Goal: Browse casually

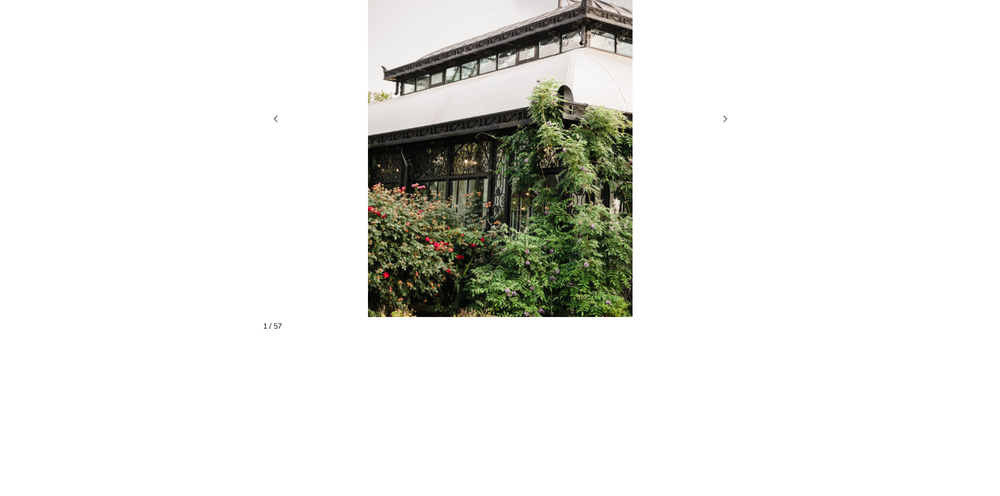
scroll to position [1049, 0]
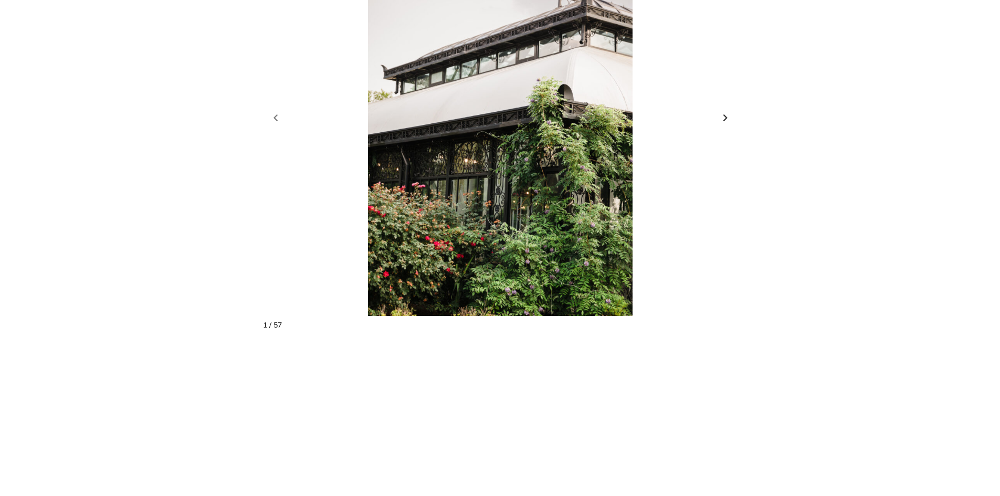
click at [728, 110] on link "Next slide" at bounding box center [725, 118] width 15 height 16
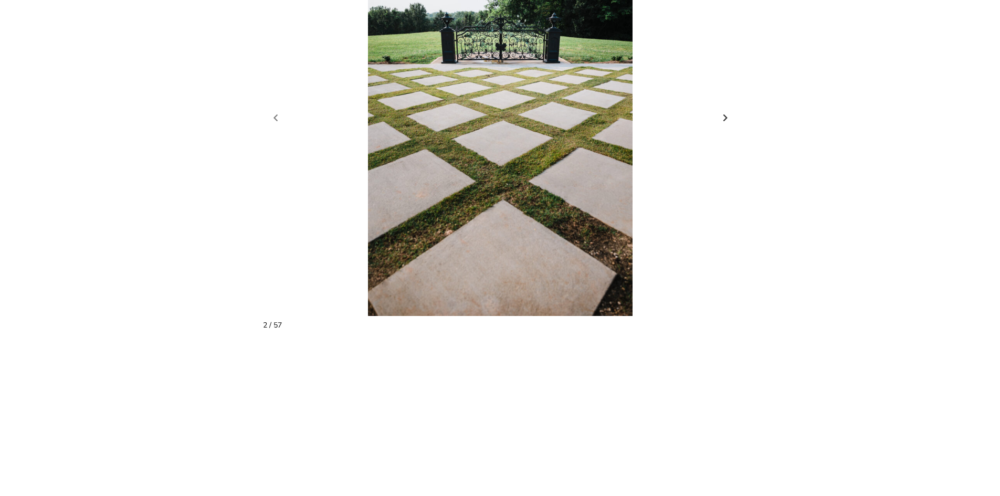
click at [727, 110] on link "Next slide" at bounding box center [725, 118] width 15 height 16
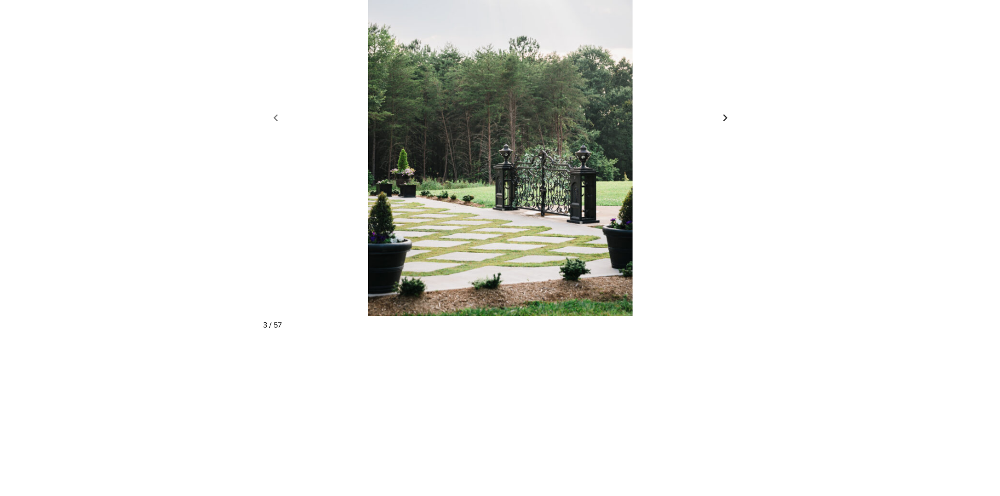
click at [726, 110] on link "Next slide" at bounding box center [725, 118] width 15 height 16
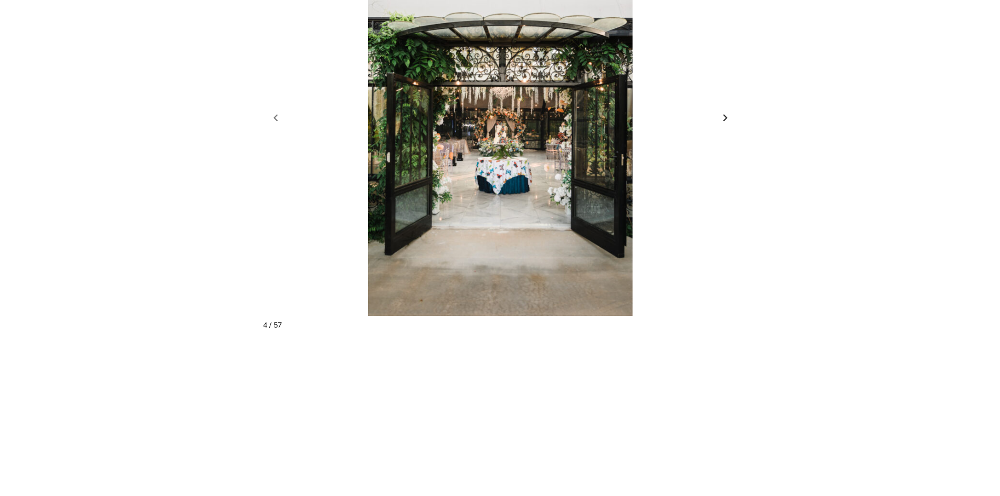
click at [726, 110] on link "Next slide" at bounding box center [725, 118] width 15 height 16
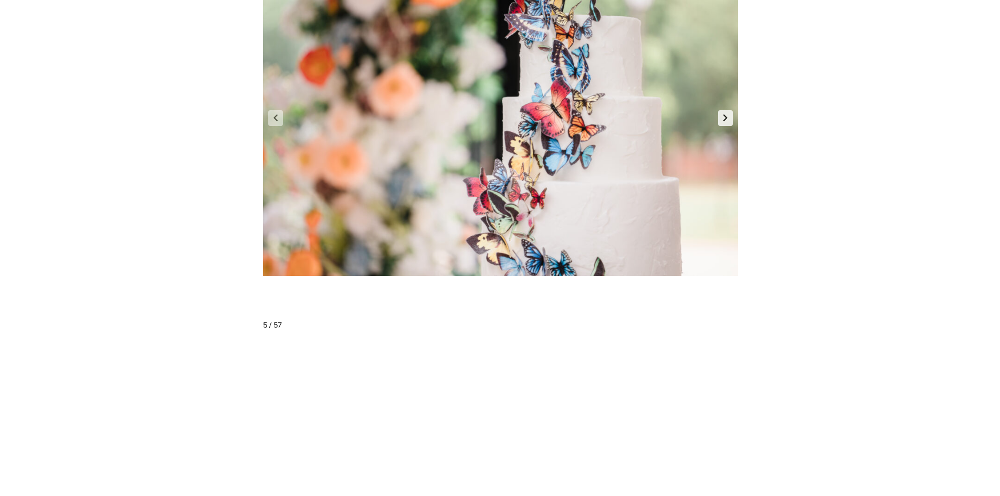
click at [726, 110] on link "Next slide" at bounding box center [725, 118] width 15 height 16
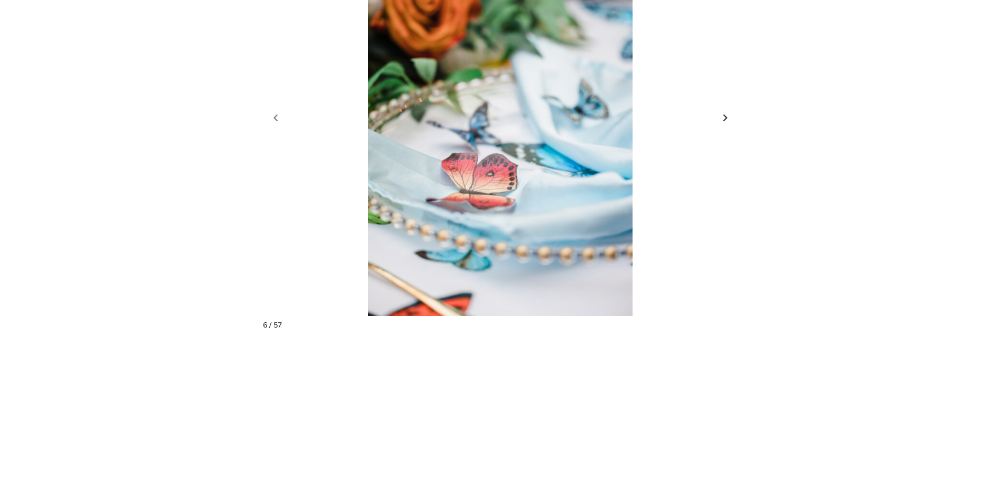
click at [726, 110] on link "Next slide" at bounding box center [725, 118] width 15 height 16
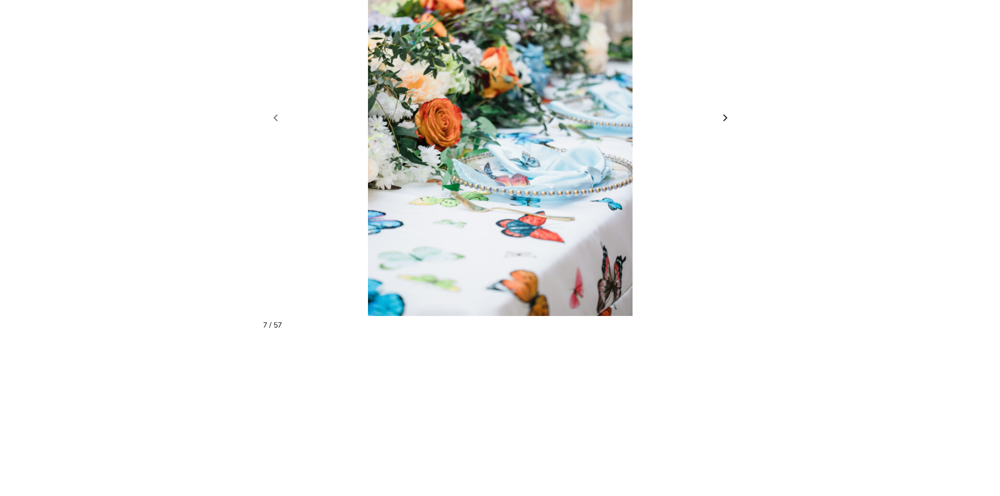
click at [727, 110] on link "Next slide" at bounding box center [725, 118] width 15 height 16
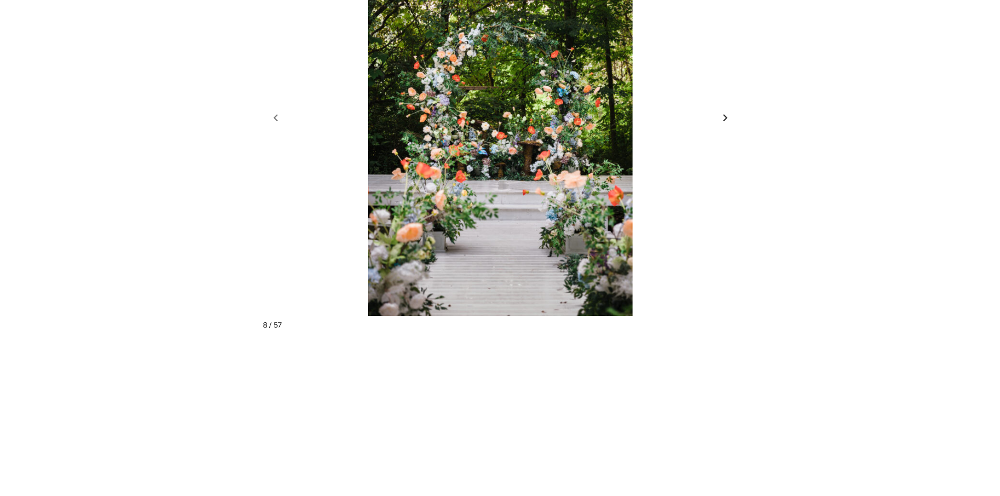
click at [726, 110] on link "Next slide" at bounding box center [725, 118] width 15 height 16
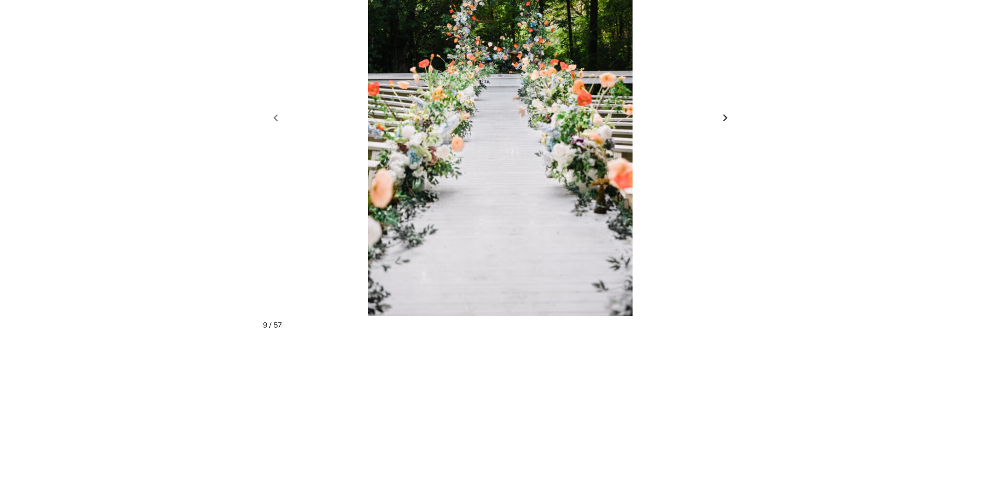
click at [722, 110] on link "Next slide" at bounding box center [725, 118] width 15 height 16
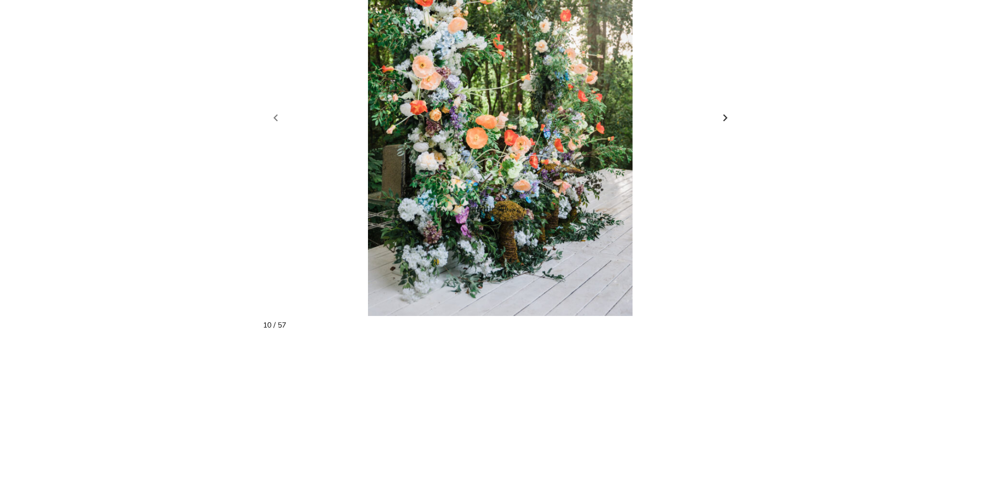
click at [722, 110] on link "Next slide" at bounding box center [725, 118] width 15 height 16
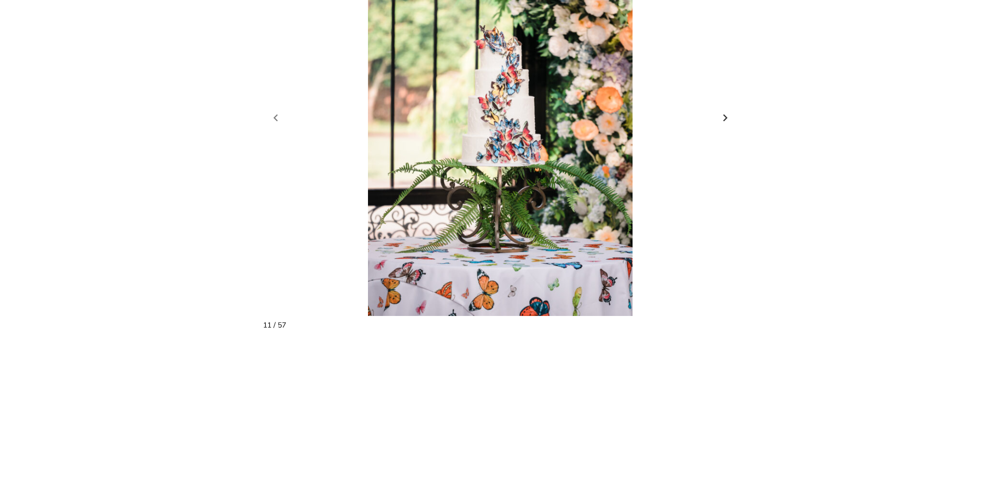
click at [723, 110] on link "Next slide" at bounding box center [725, 118] width 15 height 16
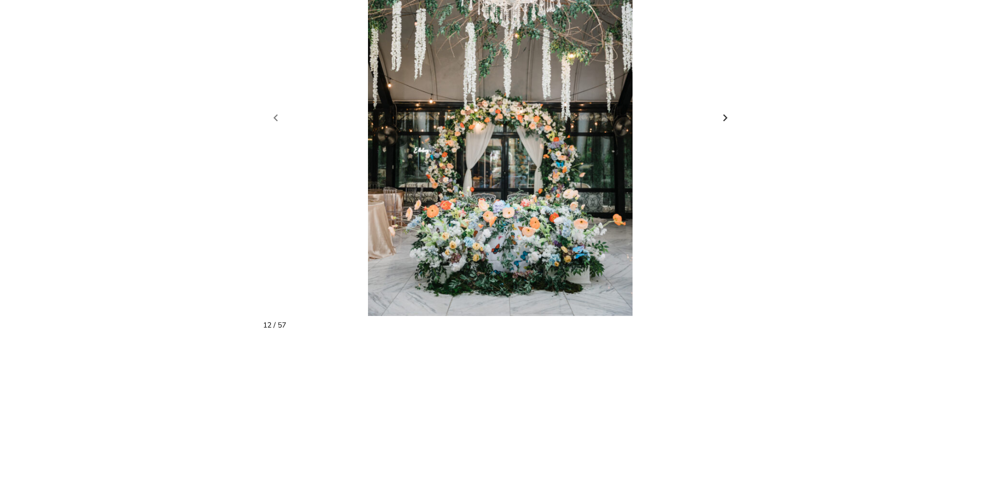
click at [725, 110] on link "Next slide" at bounding box center [725, 118] width 15 height 16
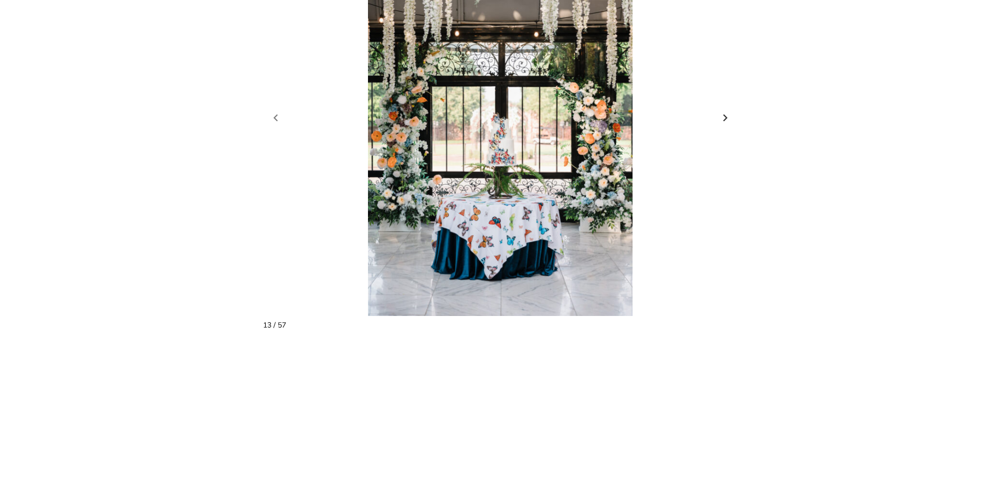
click at [725, 110] on link "Next slide" at bounding box center [725, 118] width 15 height 16
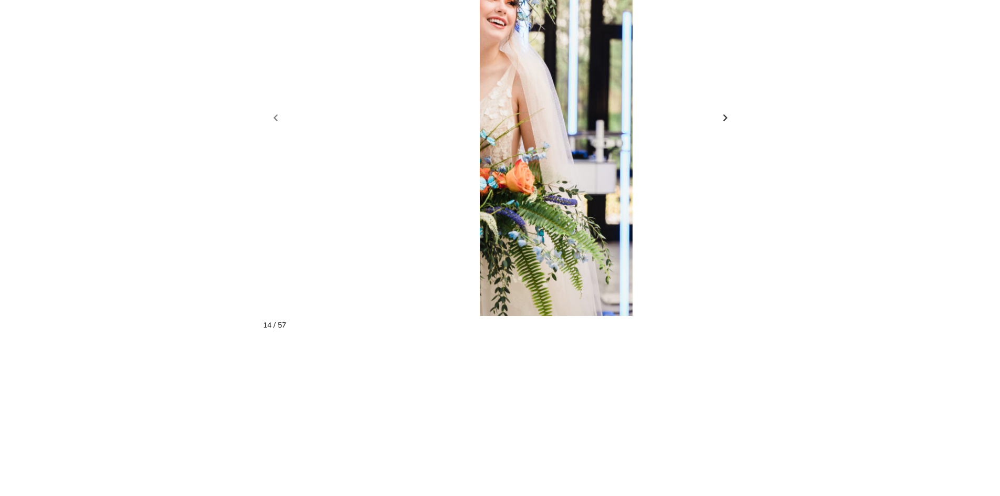
click at [725, 110] on link "Next slide" at bounding box center [725, 118] width 15 height 16
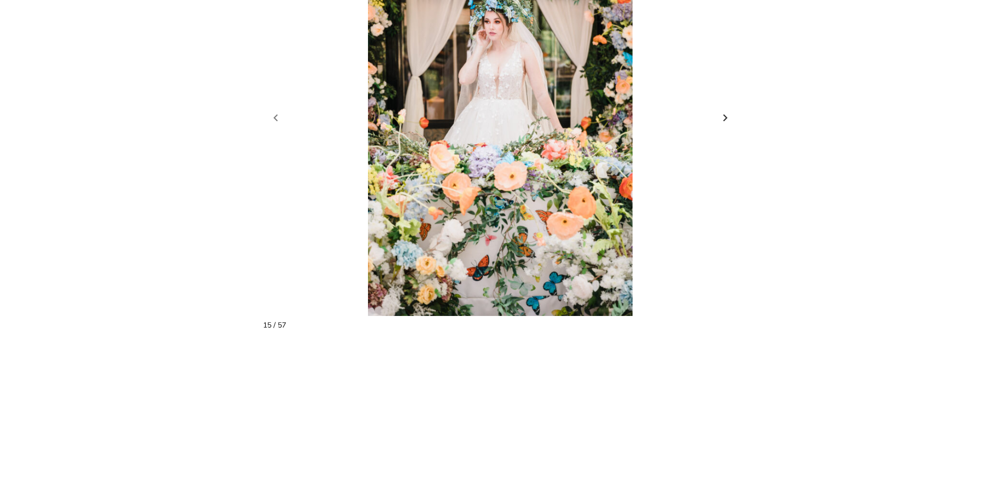
click at [726, 110] on link "Next slide" at bounding box center [725, 118] width 15 height 16
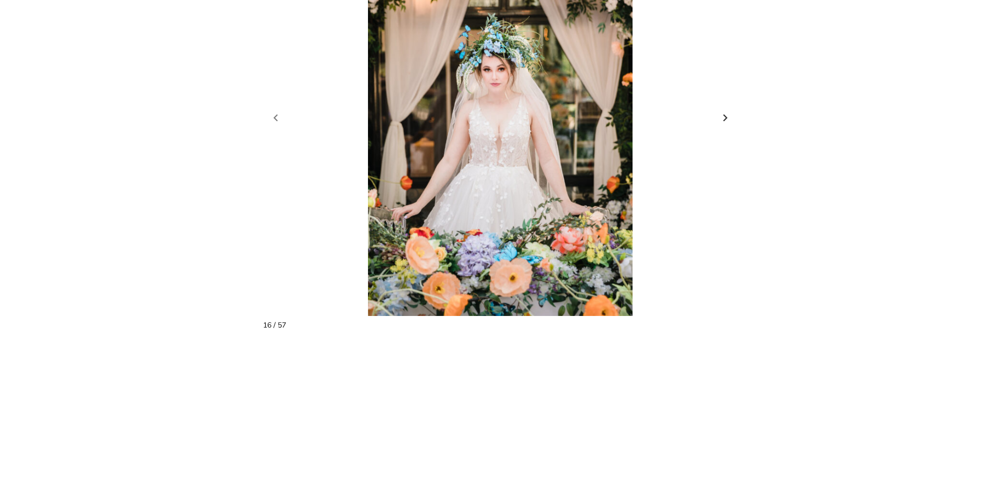
click at [726, 110] on link "Next slide" at bounding box center [725, 118] width 15 height 16
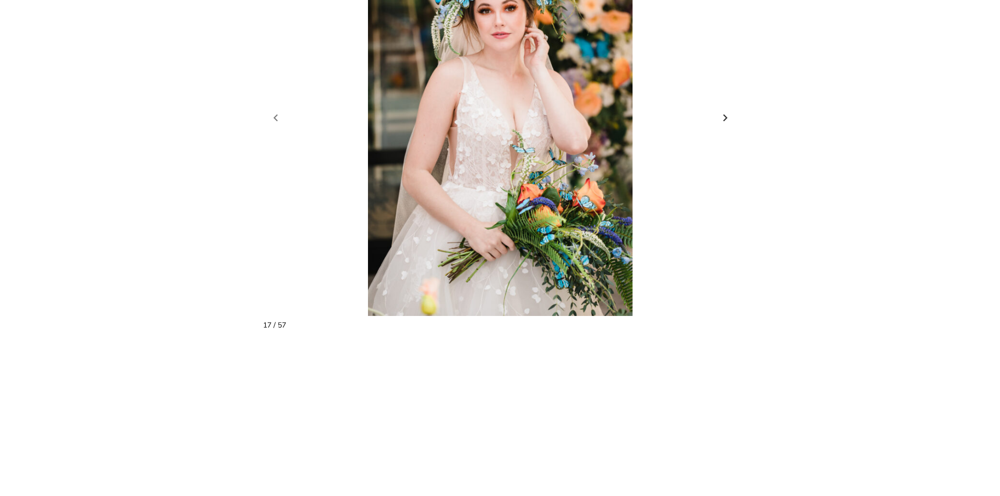
click at [726, 110] on link "Next slide" at bounding box center [725, 118] width 15 height 16
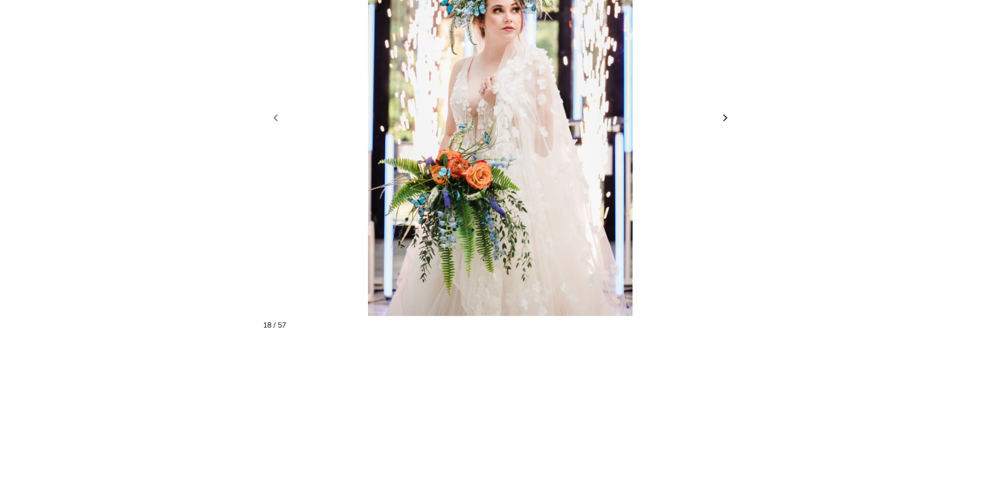
click at [726, 110] on link "Next slide" at bounding box center [725, 118] width 15 height 16
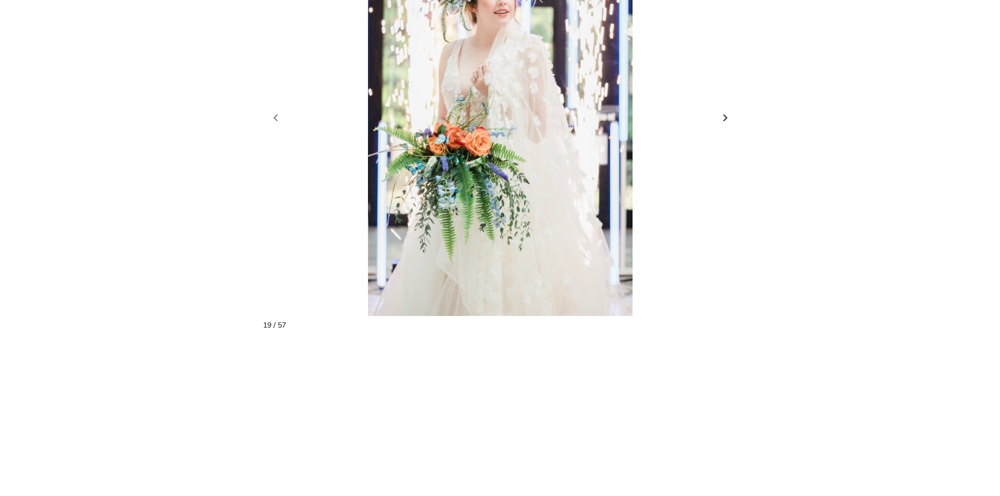
scroll to position [997, 0]
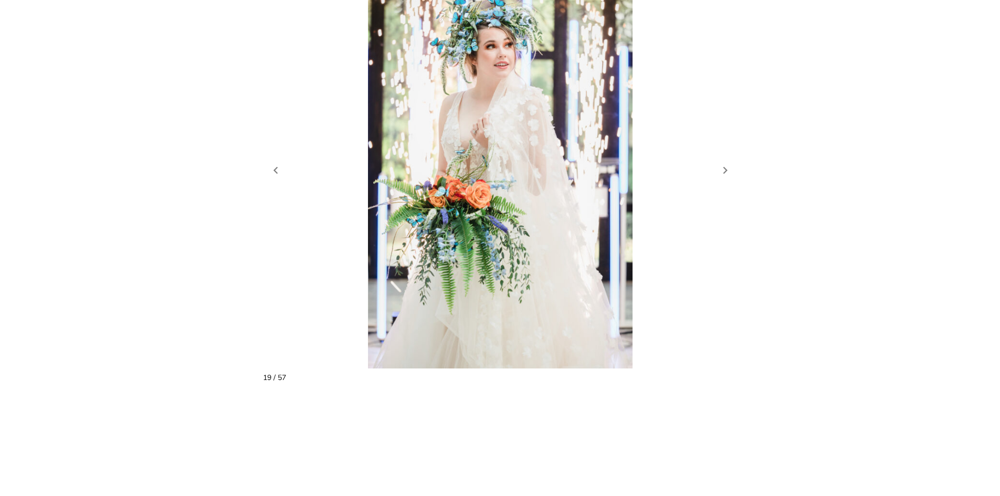
click at [730, 166] on figure "20 / 59" at bounding box center [500, 170] width 475 height 397
click at [726, 163] on link "Next slide" at bounding box center [725, 171] width 15 height 16
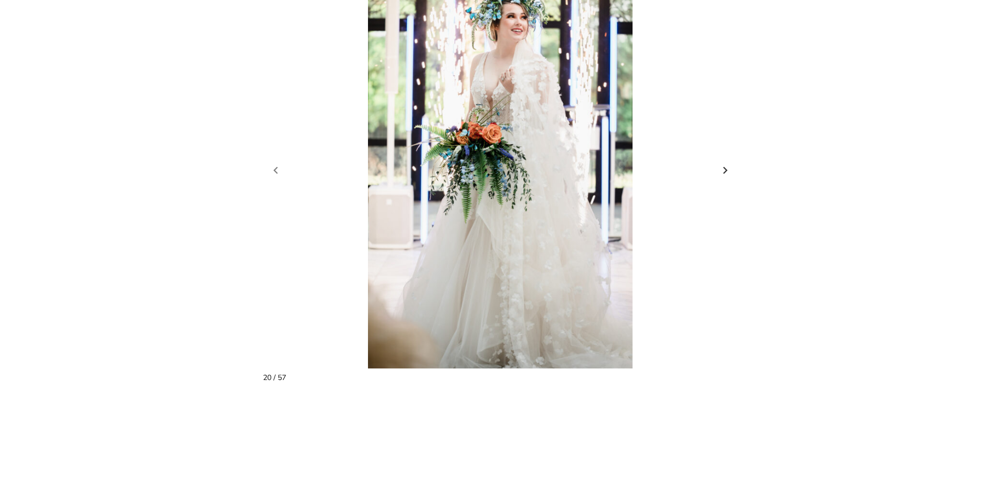
click at [726, 163] on link "Next slide" at bounding box center [725, 171] width 15 height 16
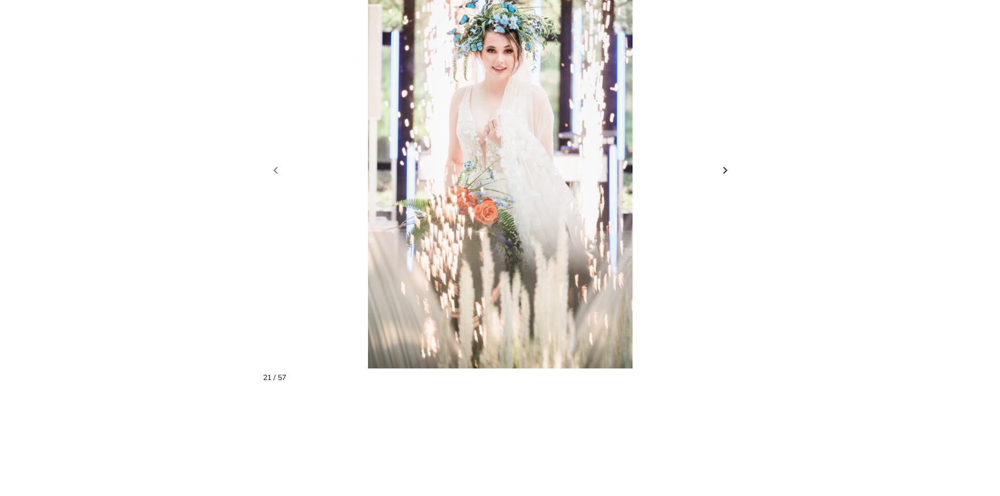
click at [726, 163] on link "Next slide" at bounding box center [725, 171] width 15 height 16
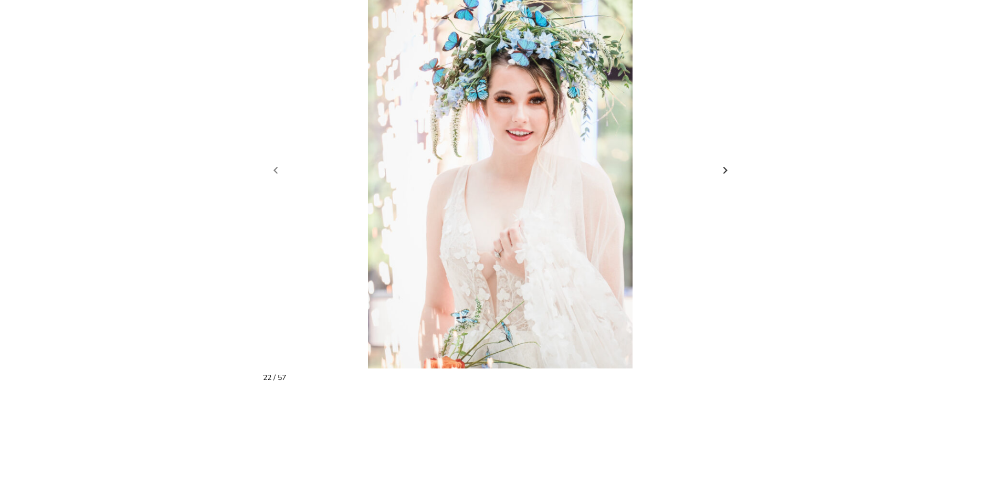
click at [726, 163] on link "Next slide" at bounding box center [725, 171] width 15 height 16
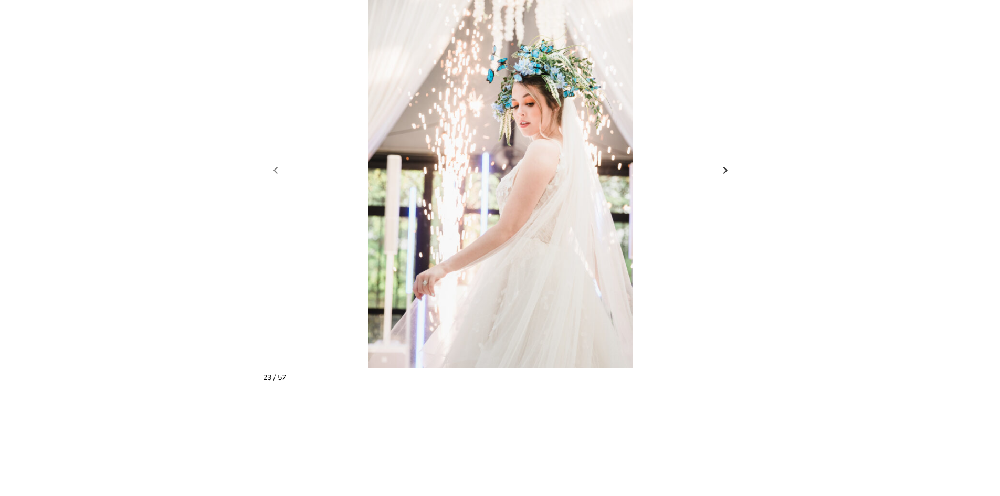
click at [726, 163] on link "Next slide" at bounding box center [725, 171] width 15 height 16
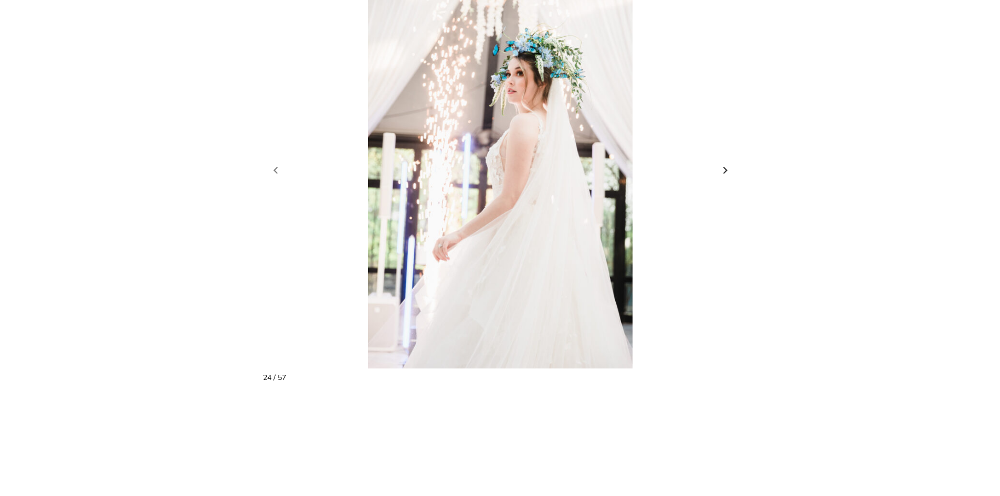
click at [726, 163] on link "Next slide" at bounding box center [725, 171] width 15 height 16
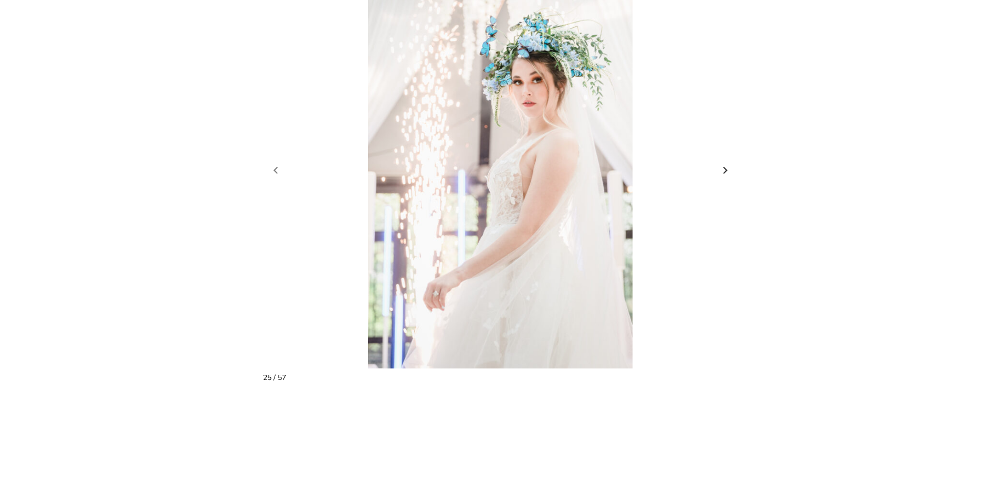
click at [726, 163] on link "Next slide" at bounding box center [725, 171] width 15 height 16
click at [725, 163] on link "Next slide" at bounding box center [725, 171] width 15 height 16
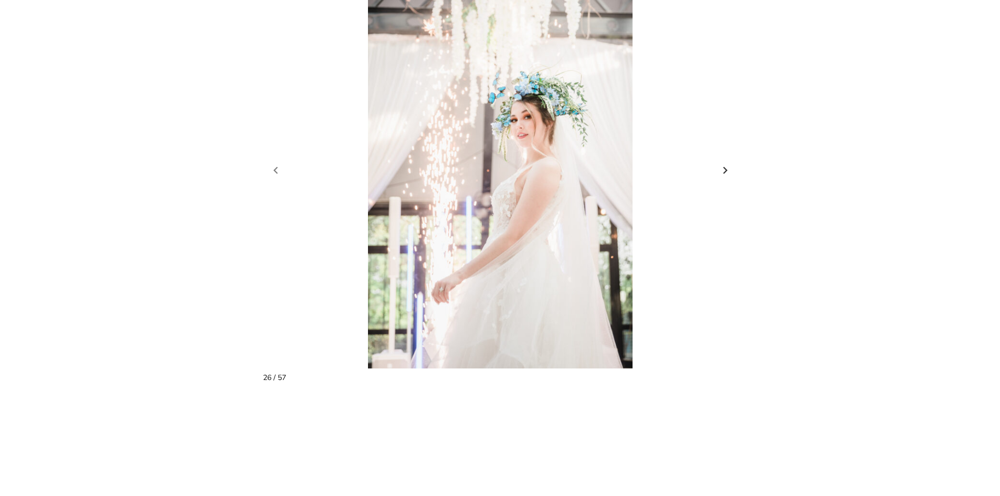
click at [725, 163] on link "Next slide" at bounding box center [725, 171] width 15 height 16
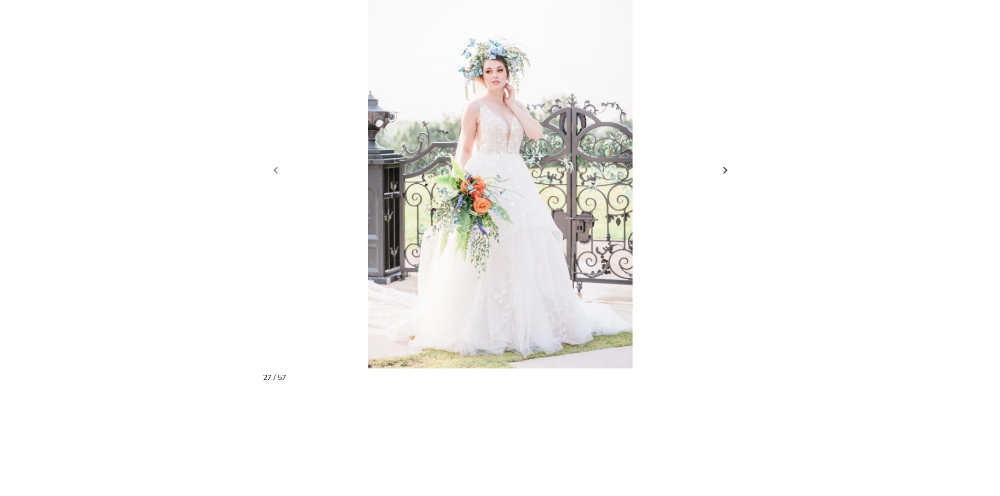
click at [725, 163] on link "Next slide" at bounding box center [725, 171] width 15 height 16
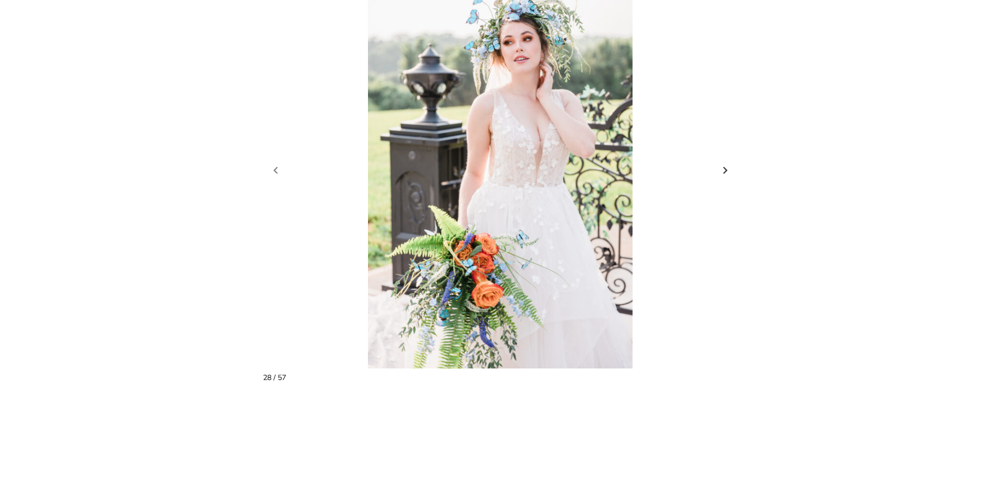
click at [725, 163] on link "Next slide" at bounding box center [725, 171] width 15 height 16
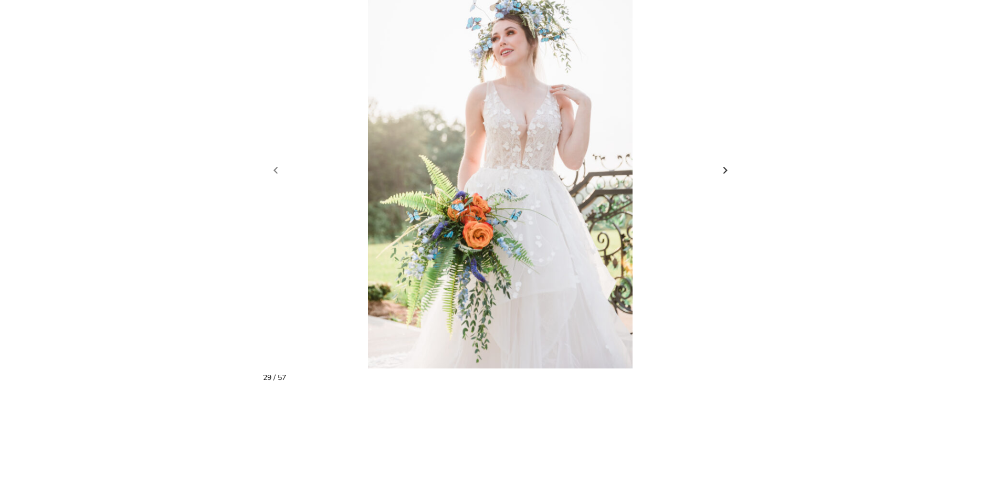
click at [725, 163] on link "Next slide" at bounding box center [725, 171] width 15 height 16
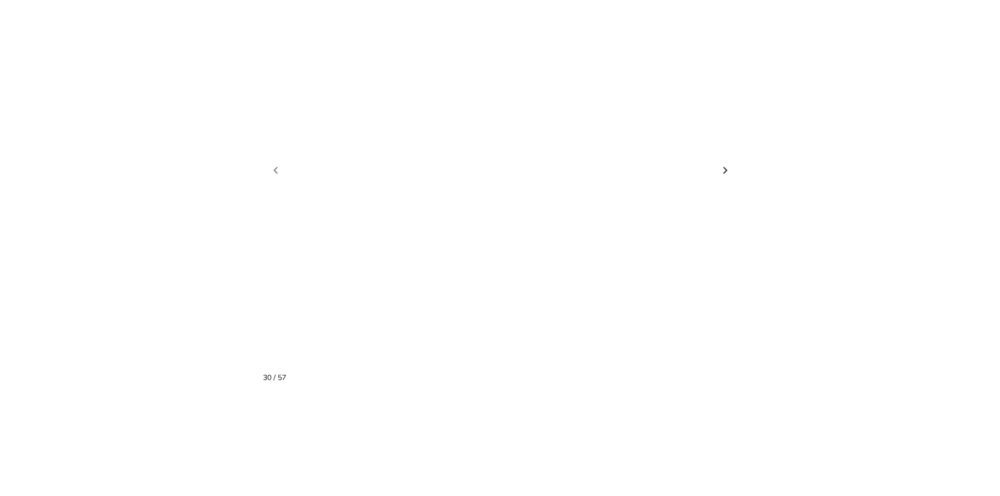
click at [725, 163] on link "Next slide" at bounding box center [725, 171] width 15 height 16
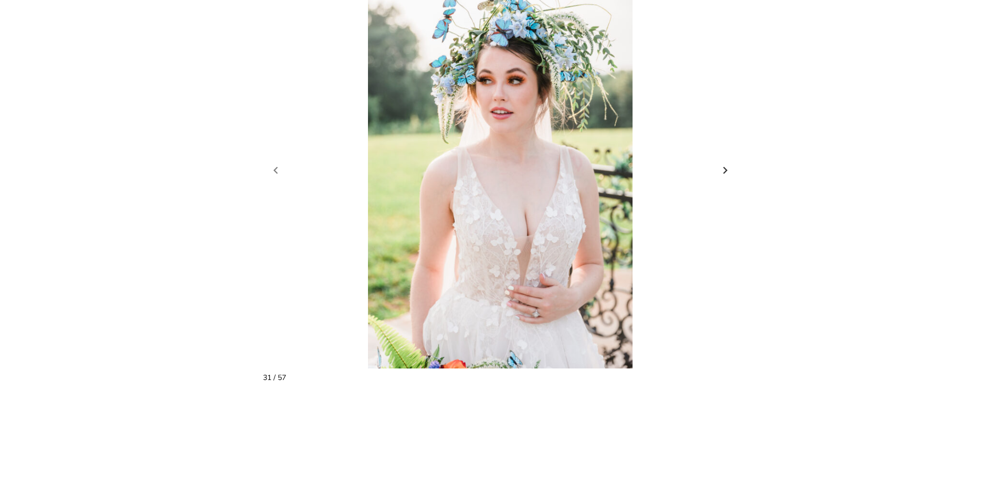
click at [725, 163] on link "Next slide" at bounding box center [725, 171] width 15 height 16
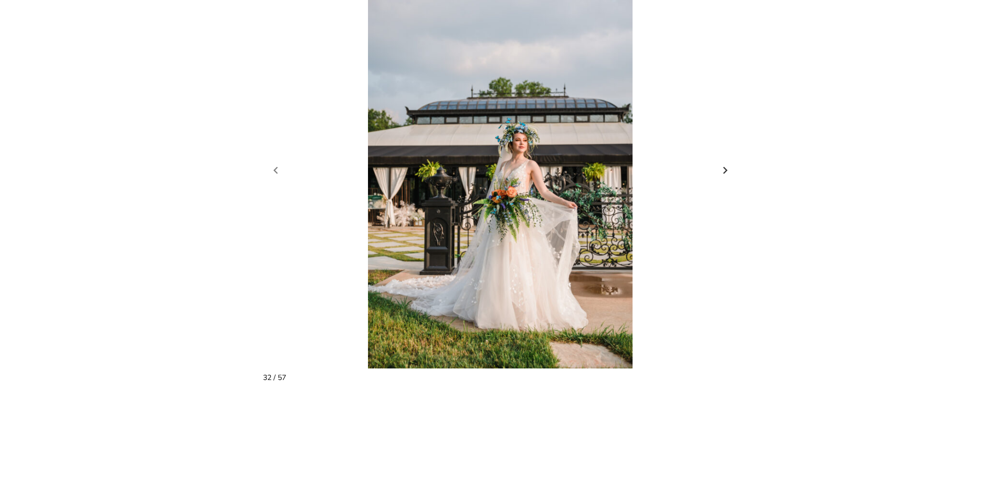
click at [725, 163] on link "Next slide" at bounding box center [725, 171] width 15 height 16
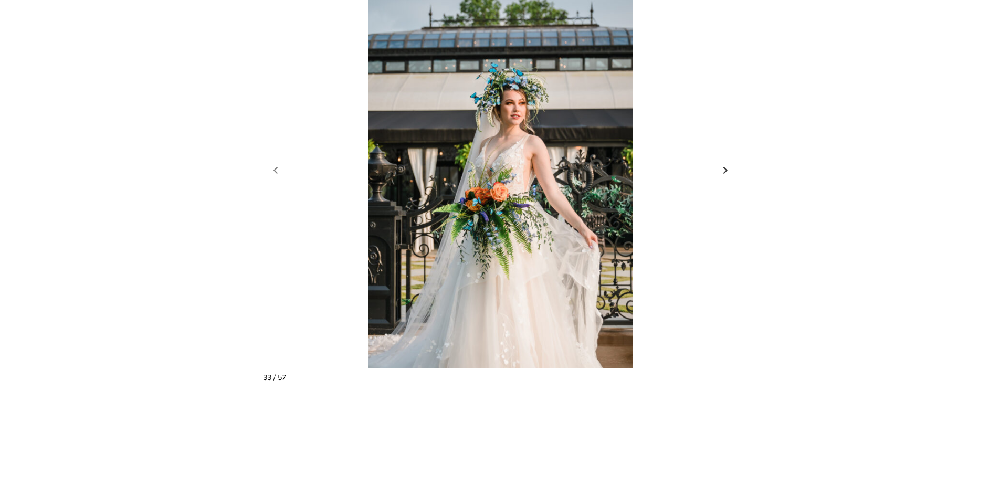
click at [725, 163] on link "Next slide" at bounding box center [725, 171] width 15 height 16
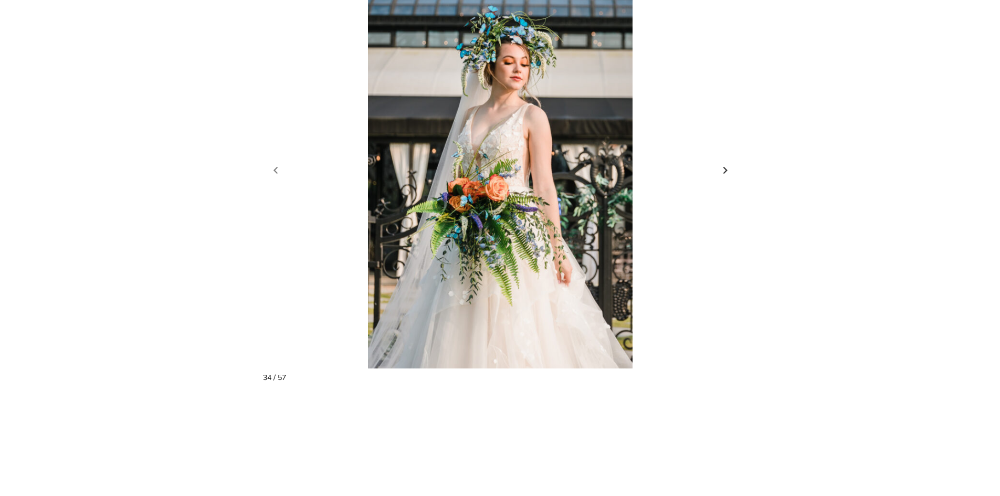
click at [725, 163] on link "Next slide" at bounding box center [725, 171] width 15 height 16
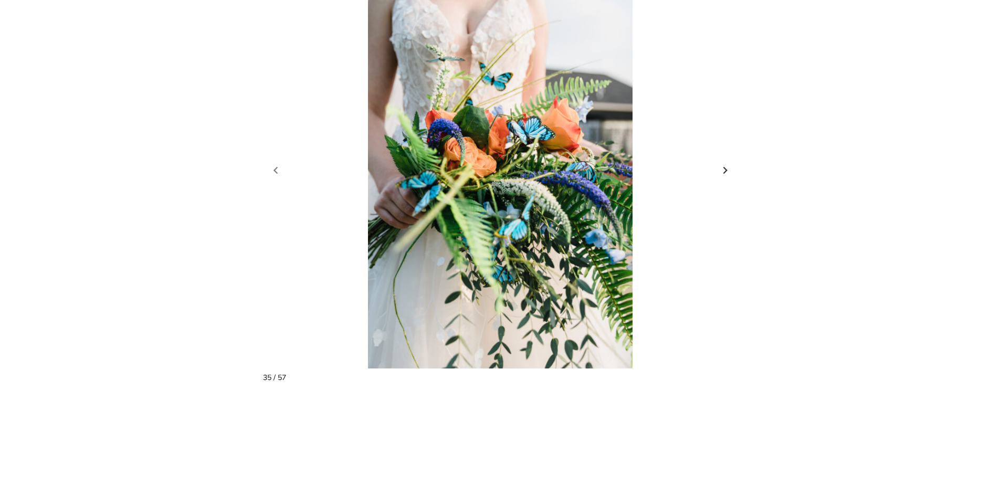
click at [725, 163] on link "Next slide" at bounding box center [725, 171] width 15 height 16
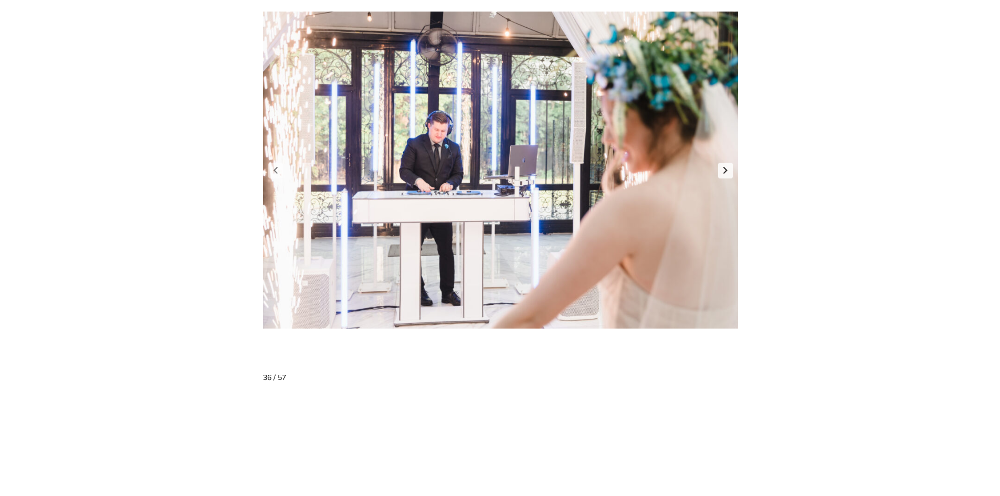
click at [725, 163] on link "Next slide" at bounding box center [725, 171] width 15 height 16
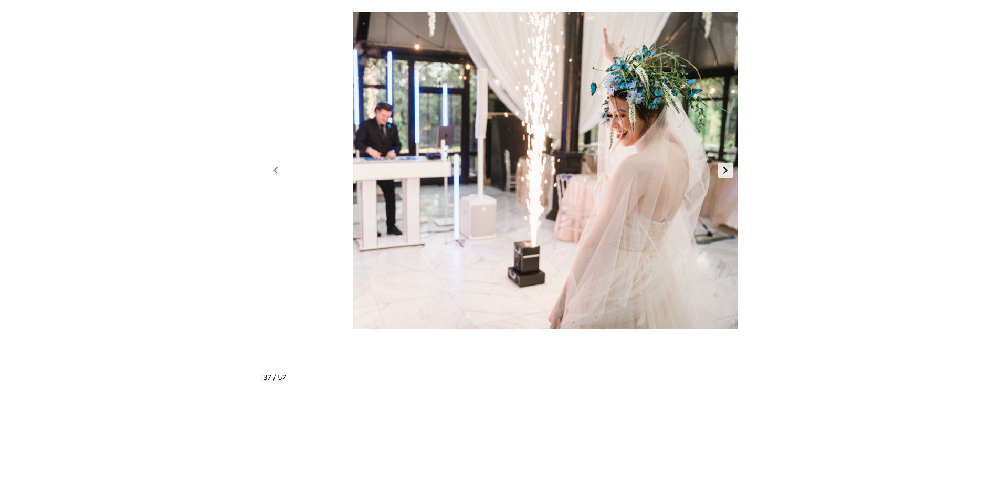
click at [725, 163] on link "Next slide" at bounding box center [725, 171] width 15 height 16
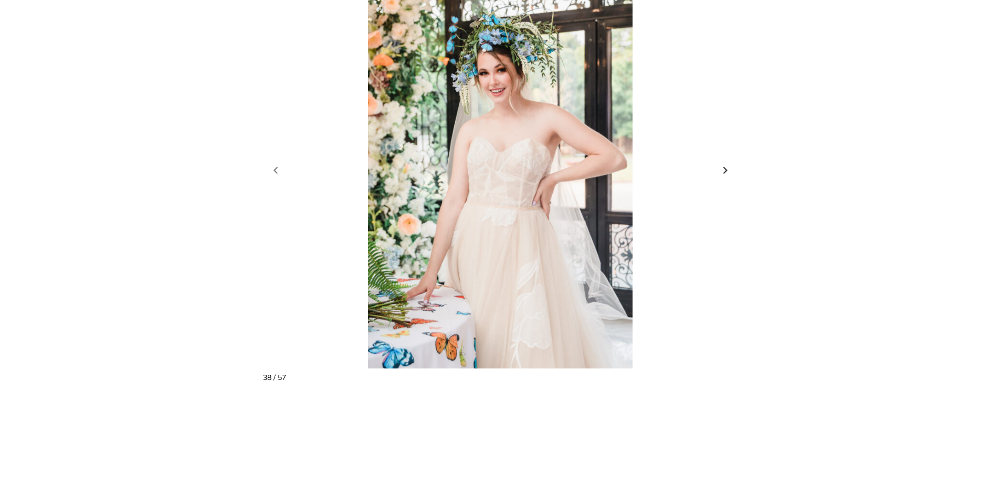
click at [725, 163] on link "Next slide" at bounding box center [725, 171] width 15 height 16
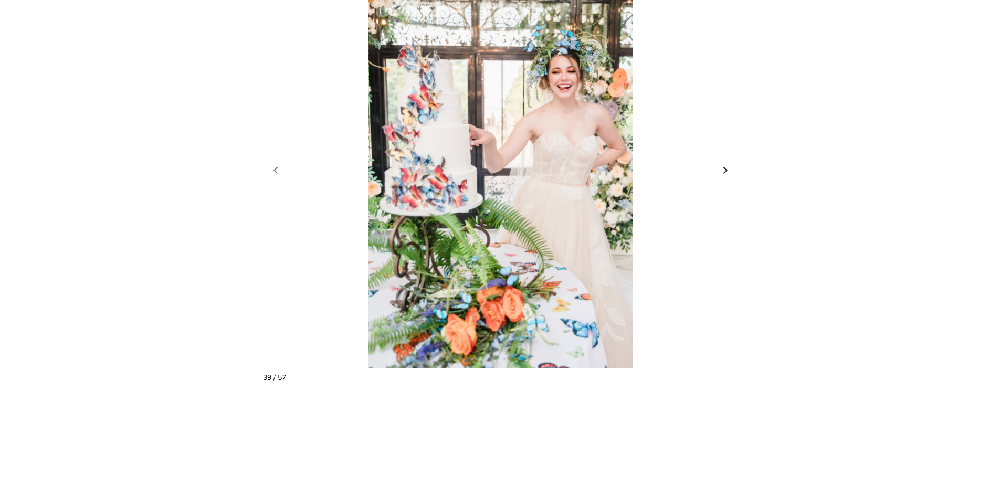
click at [725, 163] on link "Next slide" at bounding box center [725, 171] width 15 height 16
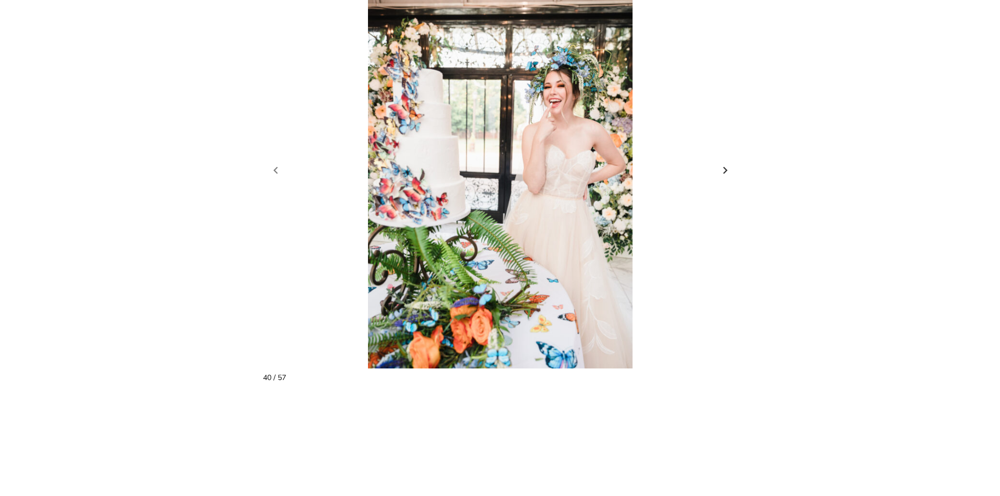
click at [725, 163] on link "Next slide" at bounding box center [725, 171] width 15 height 16
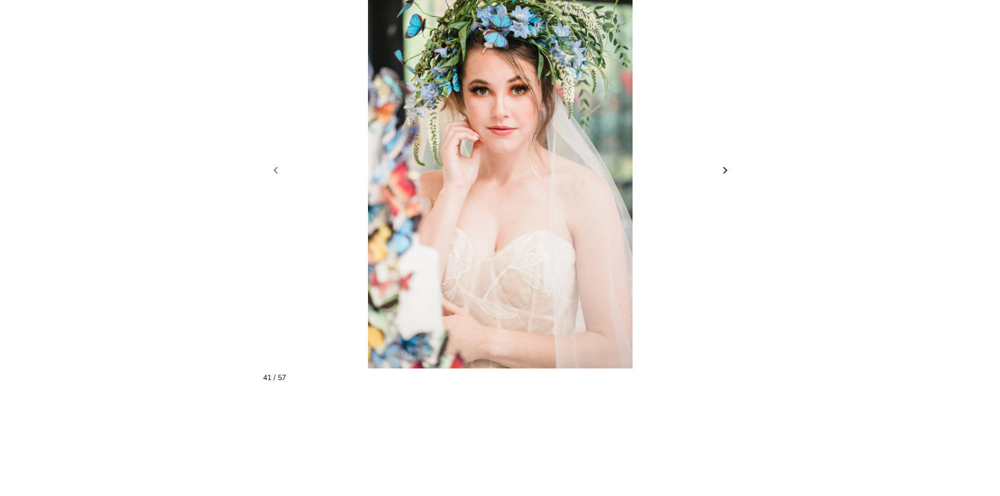
click at [725, 163] on link "Next slide" at bounding box center [725, 171] width 15 height 16
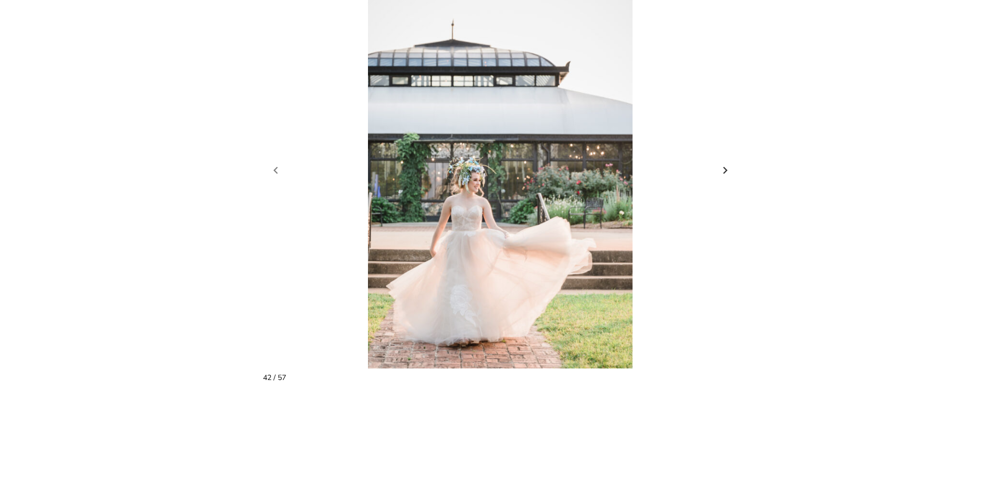
click at [725, 163] on link "Next slide" at bounding box center [725, 171] width 15 height 16
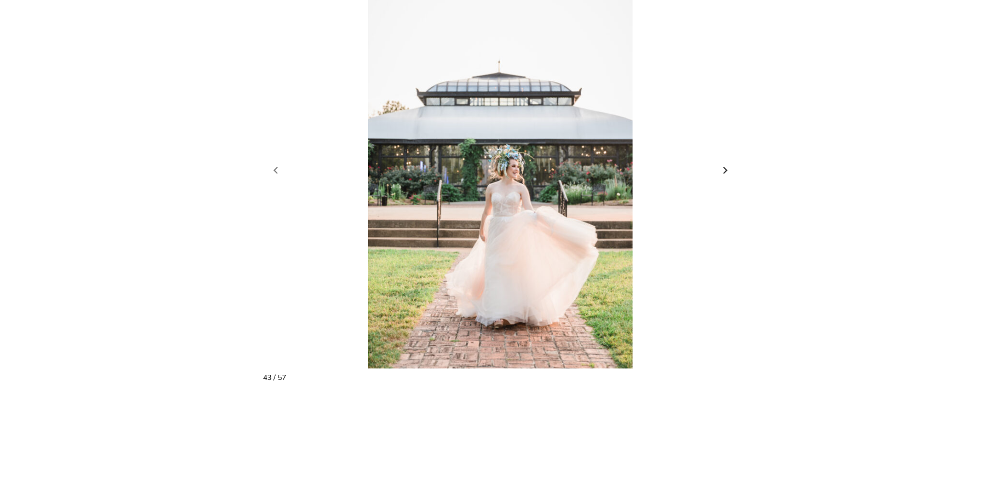
click at [725, 163] on link "Next slide" at bounding box center [725, 171] width 15 height 16
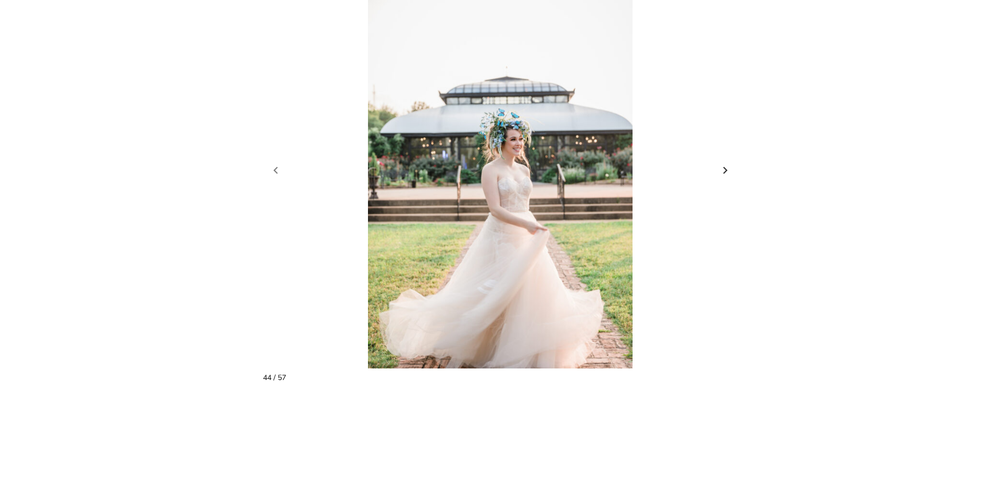
click at [725, 163] on link "Next slide" at bounding box center [725, 171] width 15 height 16
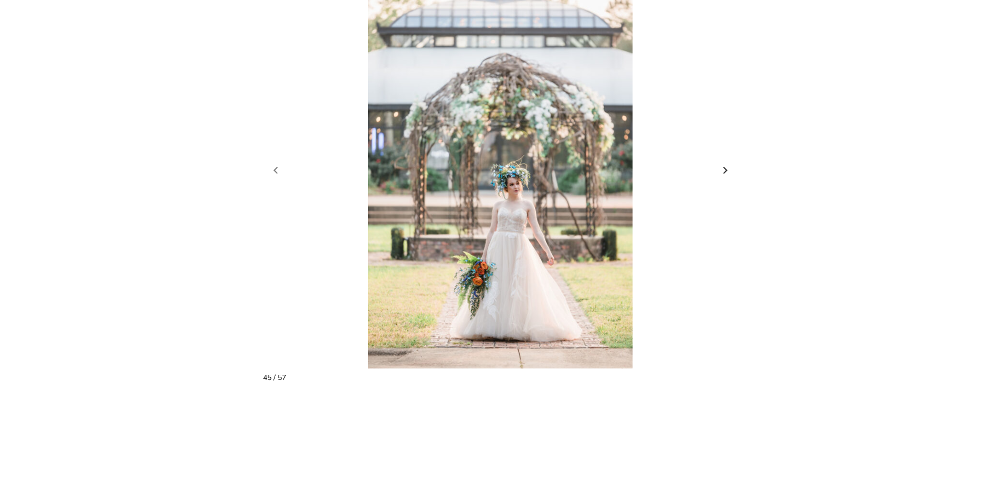
click at [725, 163] on link "Next slide" at bounding box center [725, 171] width 15 height 16
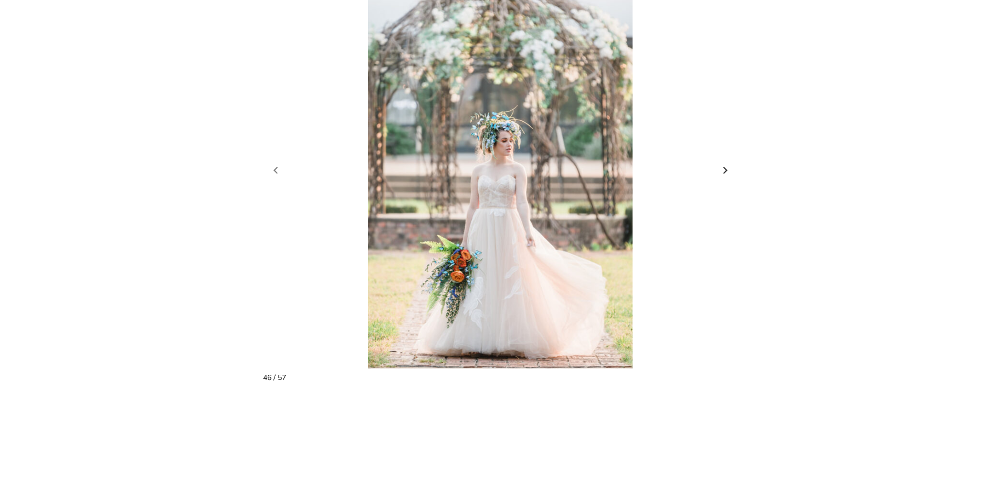
click at [725, 163] on link "Next slide" at bounding box center [725, 171] width 15 height 16
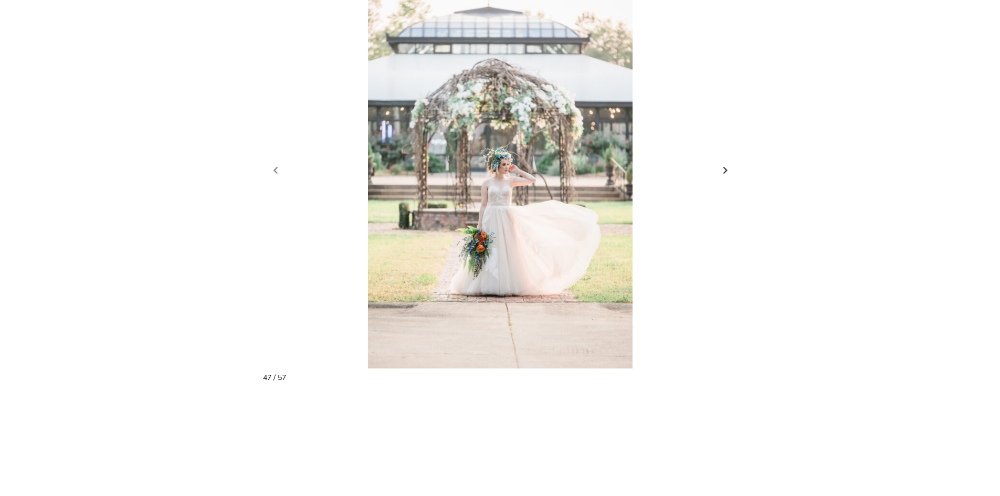
click at [725, 163] on link "Next slide" at bounding box center [725, 171] width 15 height 16
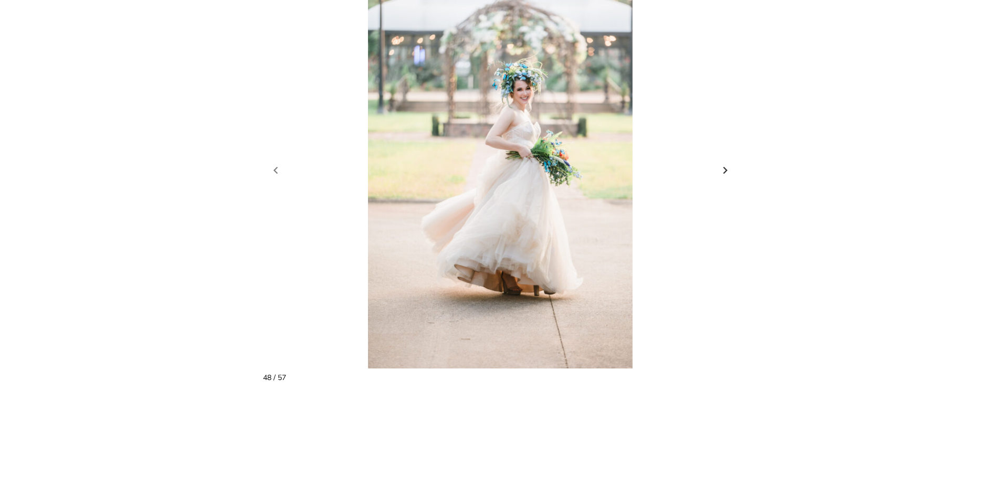
click at [725, 163] on link "Next slide" at bounding box center [725, 171] width 15 height 16
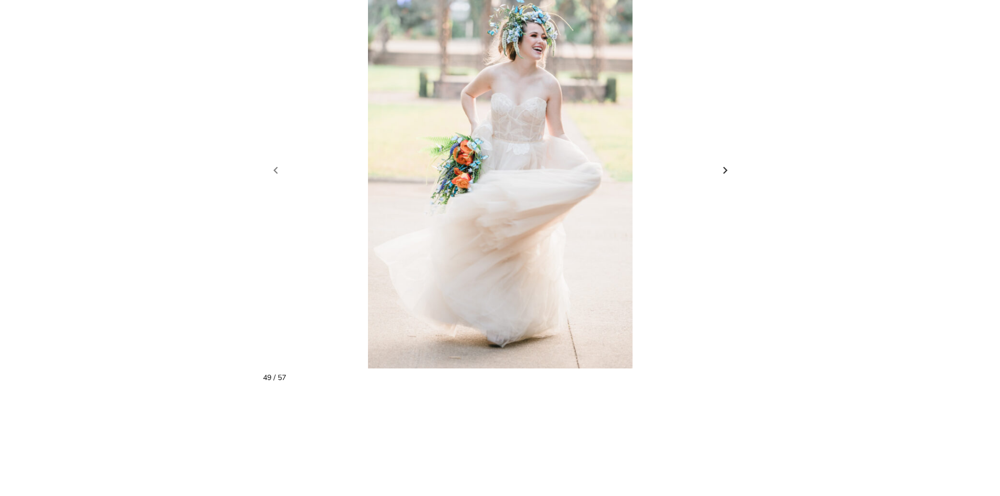
click at [725, 163] on link "Next slide" at bounding box center [725, 171] width 15 height 16
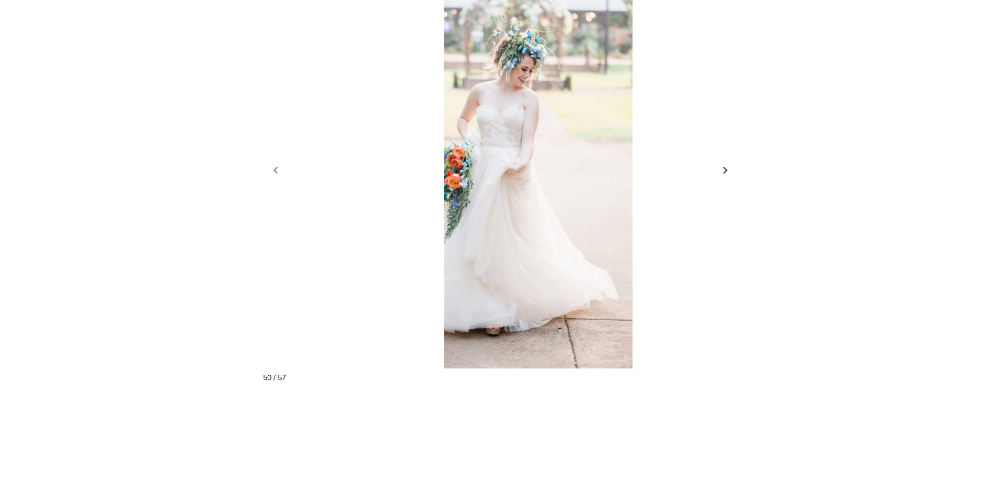
click at [725, 163] on link "Next slide" at bounding box center [725, 171] width 15 height 16
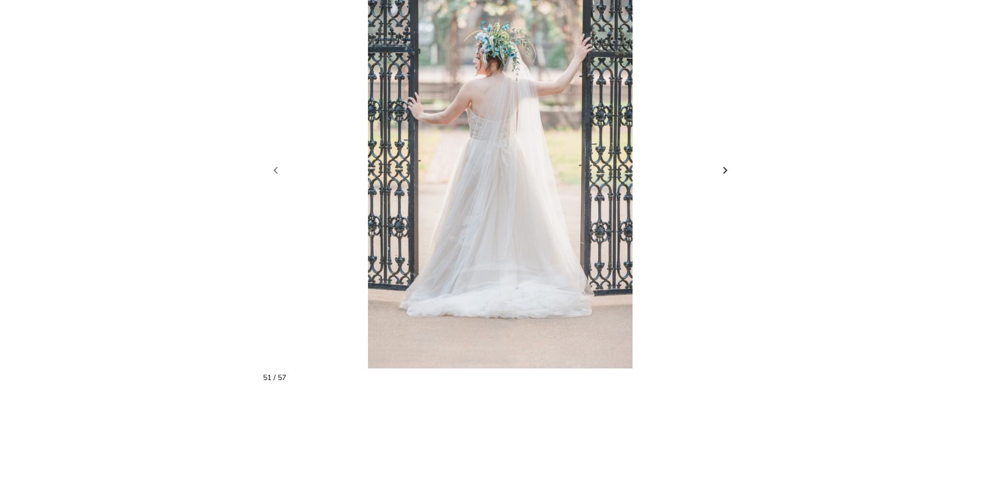
click at [725, 163] on link "Next slide" at bounding box center [725, 171] width 15 height 16
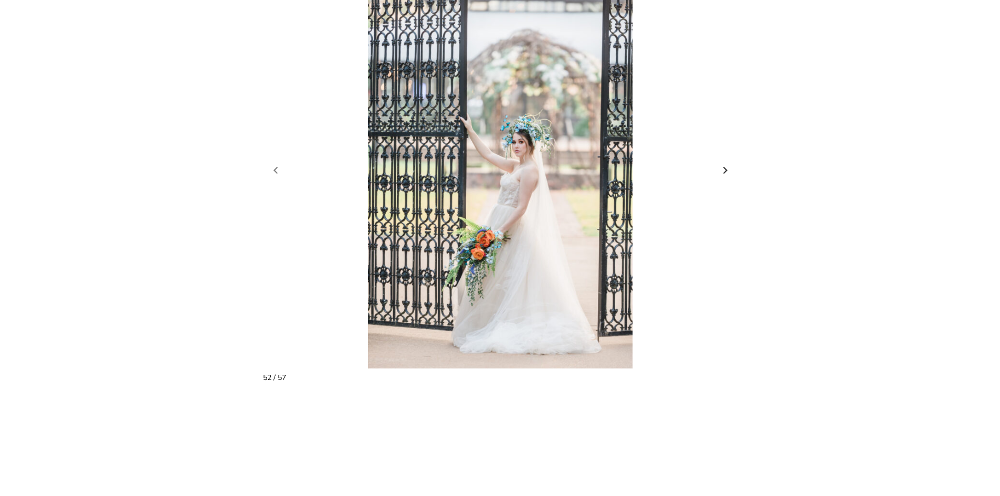
click at [725, 163] on link "Next slide" at bounding box center [725, 171] width 15 height 16
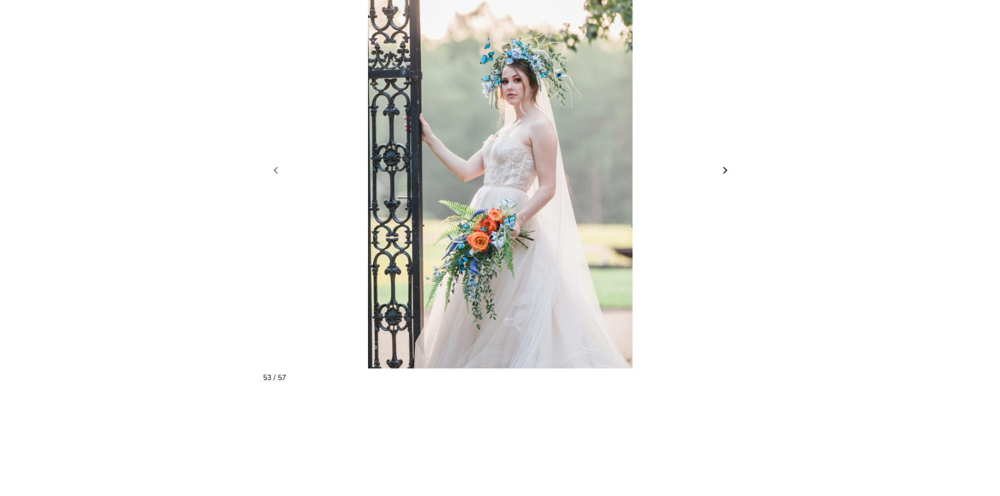
click at [725, 163] on link "Next slide" at bounding box center [725, 171] width 15 height 16
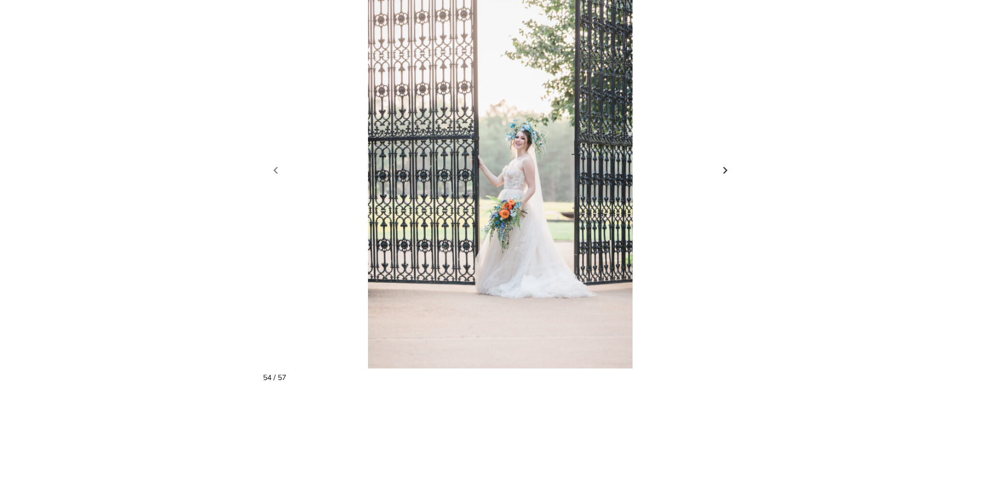
click at [725, 163] on link "Next slide" at bounding box center [725, 171] width 15 height 16
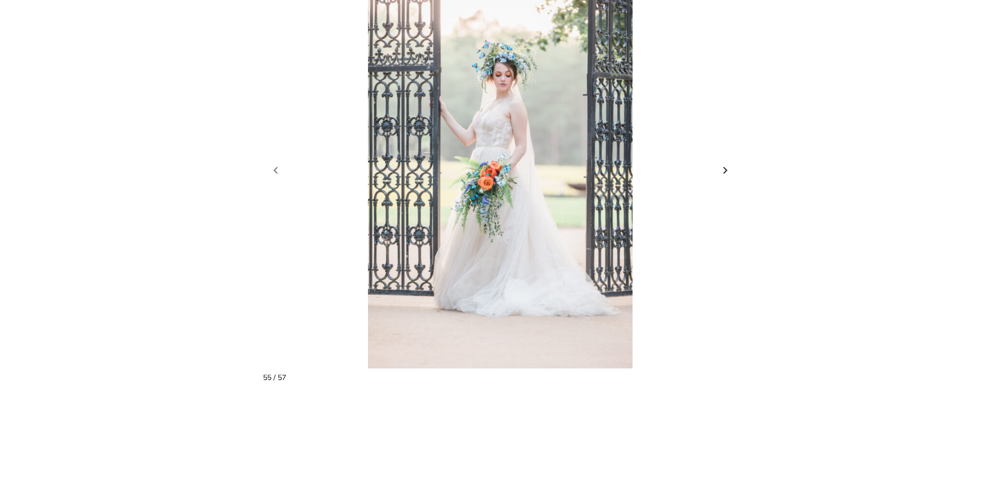
click at [725, 163] on link "Next slide" at bounding box center [725, 171] width 15 height 16
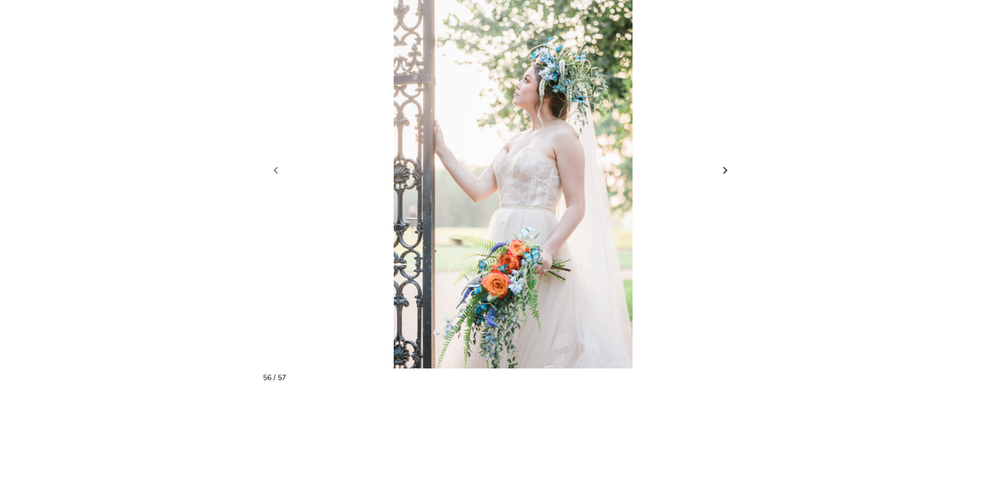
click at [725, 163] on link "Next slide" at bounding box center [725, 171] width 15 height 16
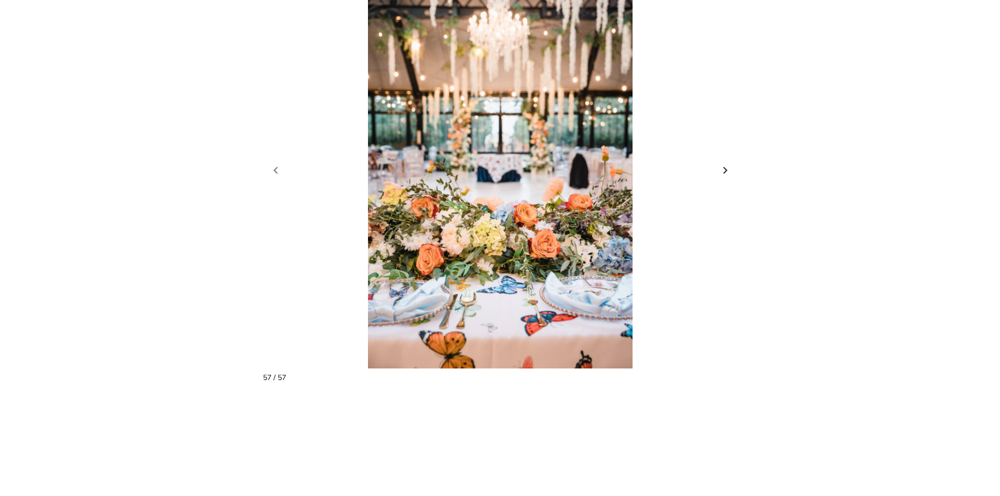
click at [725, 163] on link "Next slide" at bounding box center [725, 171] width 15 height 16
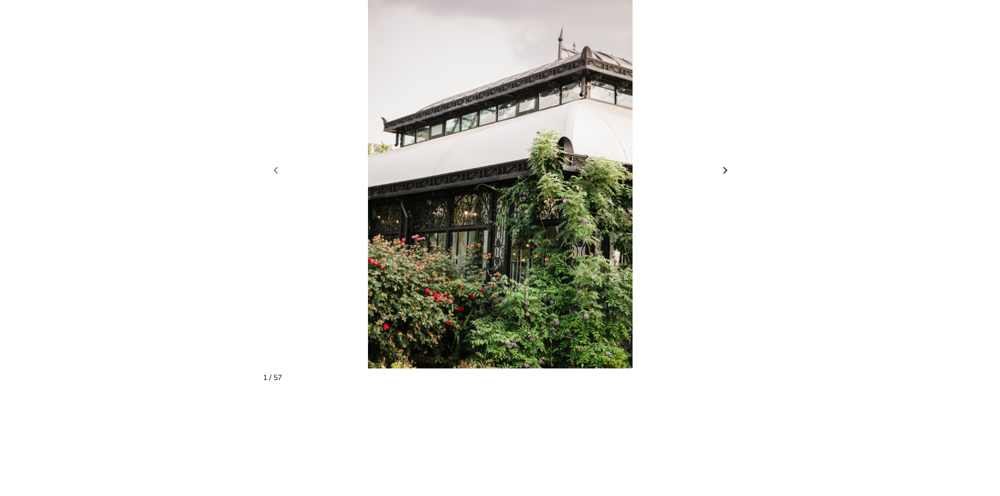
click at [725, 163] on link "Next slide" at bounding box center [725, 171] width 15 height 16
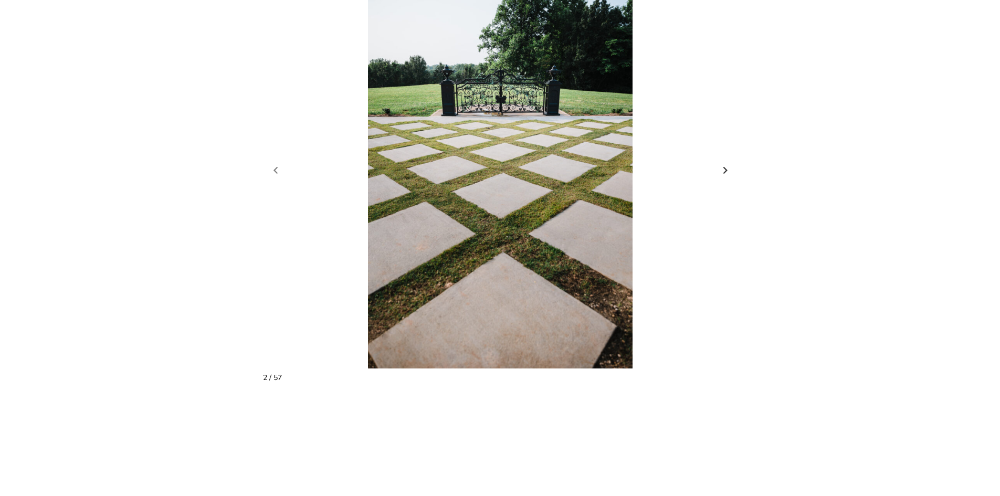
click at [725, 163] on link "Next slide" at bounding box center [725, 171] width 15 height 16
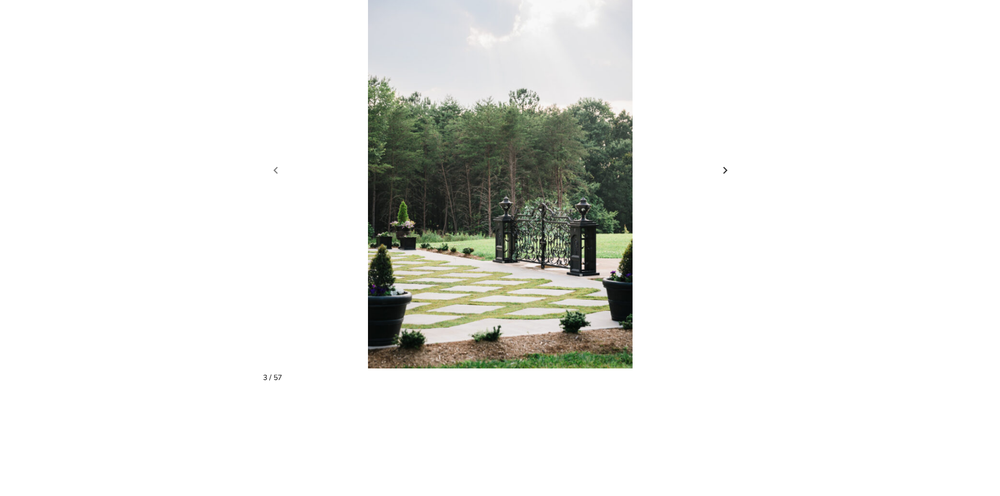
click at [725, 163] on link "Next slide" at bounding box center [725, 171] width 15 height 16
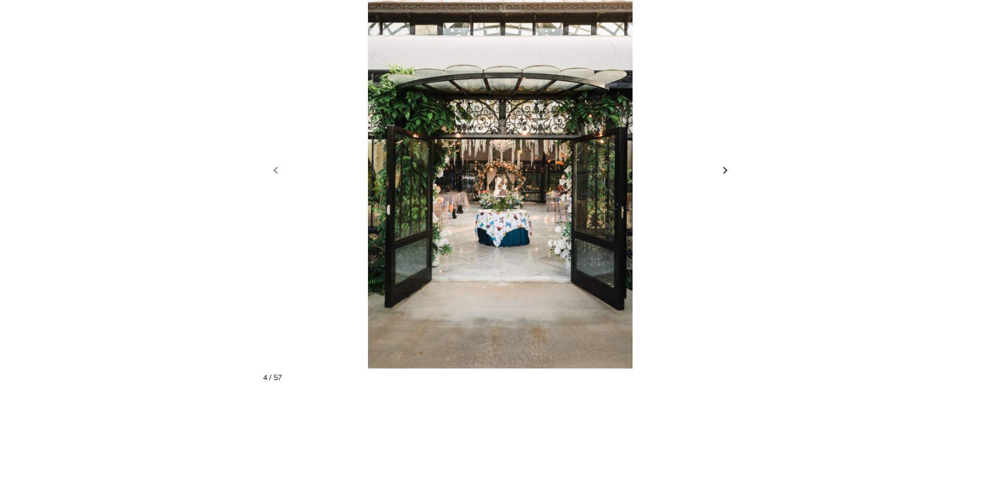
click at [725, 163] on link "Next slide" at bounding box center [725, 171] width 15 height 16
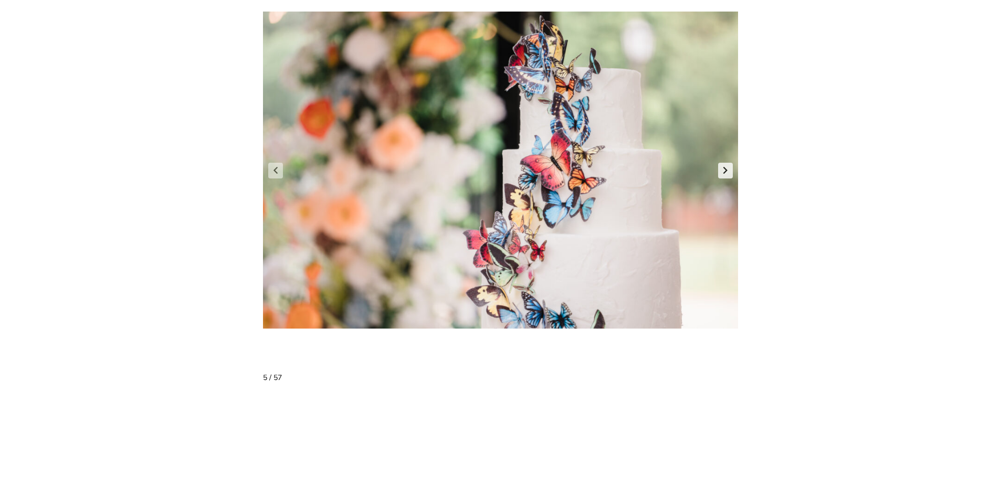
click at [725, 163] on link "Next slide" at bounding box center [725, 171] width 15 height 16
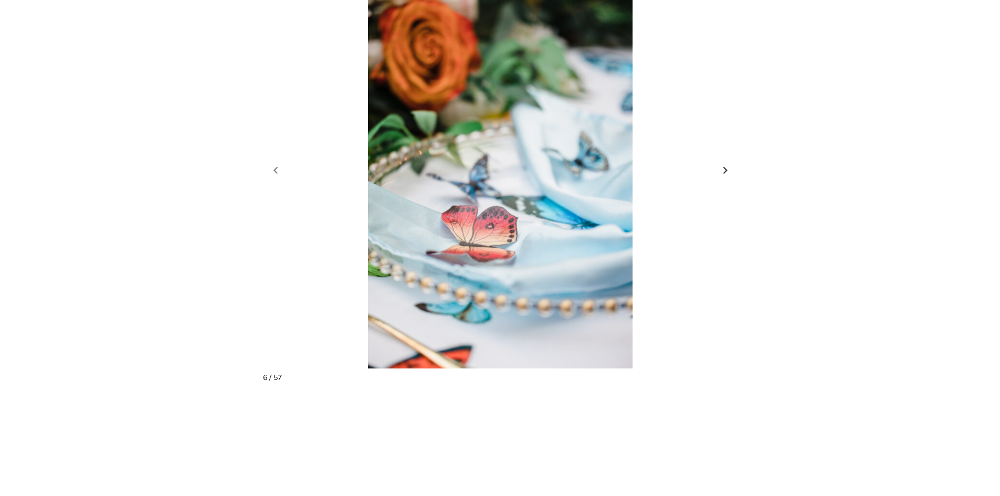
click at [725, 163] on link "Next slide" at bounding box center [725, 171] width 15 height 16
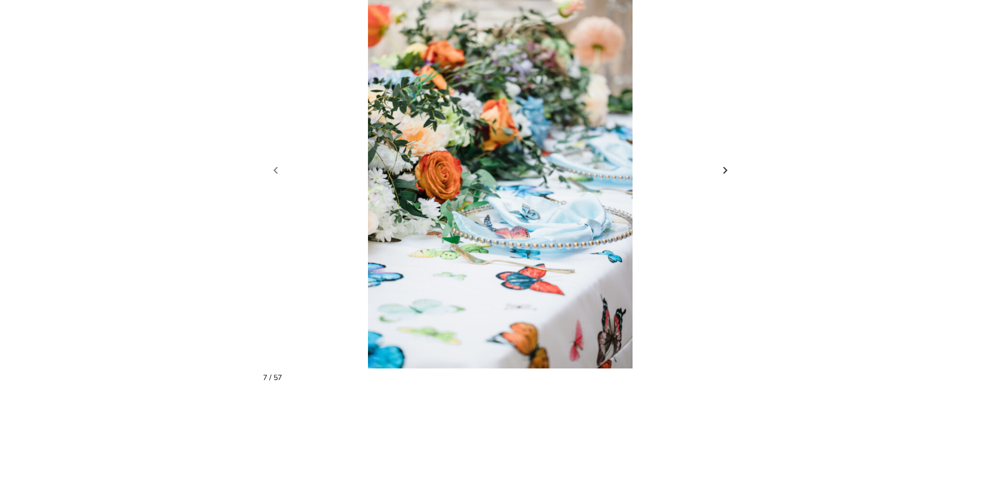
click at [725, 163] on link "Next slide" at bounding box center [725, 171] width 15 height 16
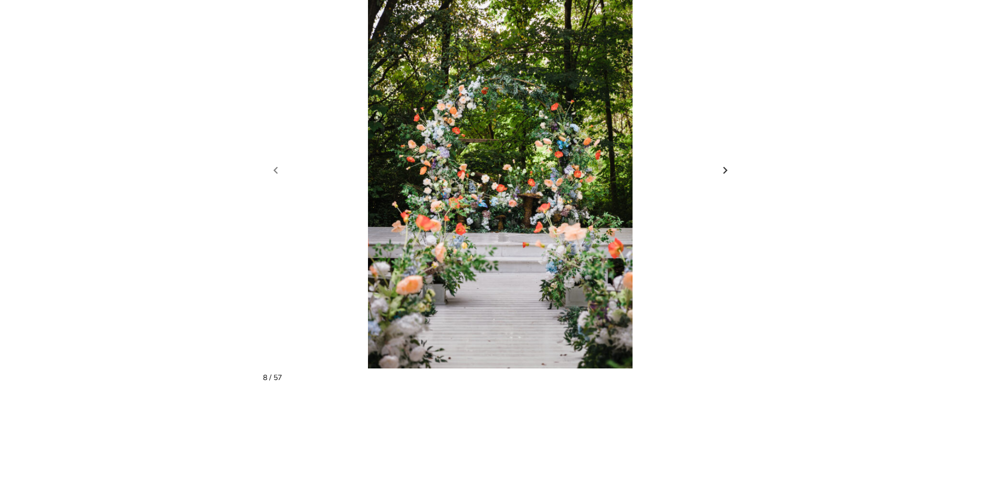
click at [725, 163] on link "Next slide" at bounding box center [725, 171] width 15 height 16
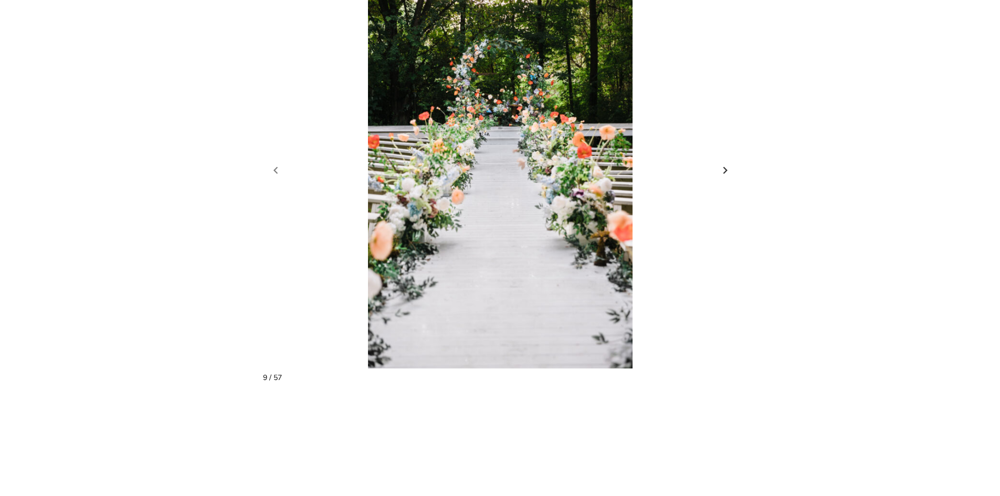
click at [725, 163] on link "Next slide" at bounding box center [725, 171] width 15 height 16
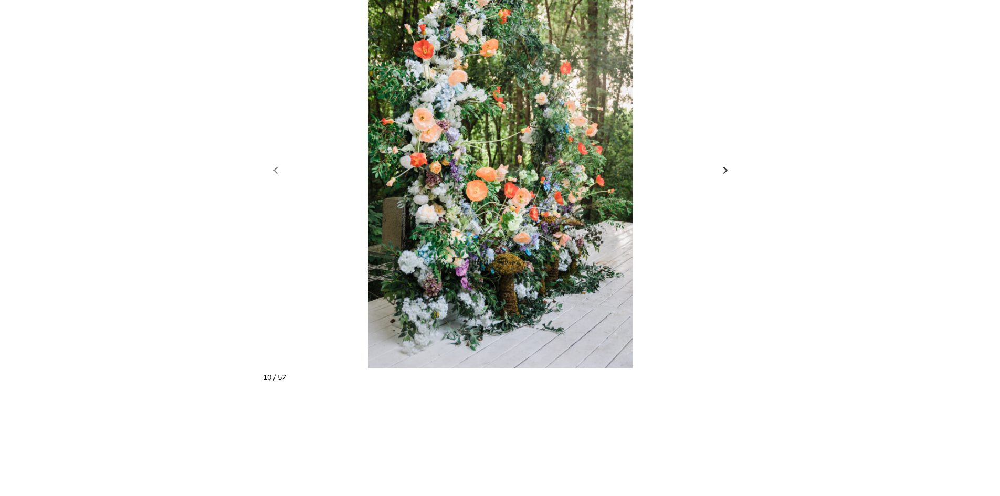
click at [725, 163] on link "Next slide" at bounding box center [725, 171] width 15 height 16
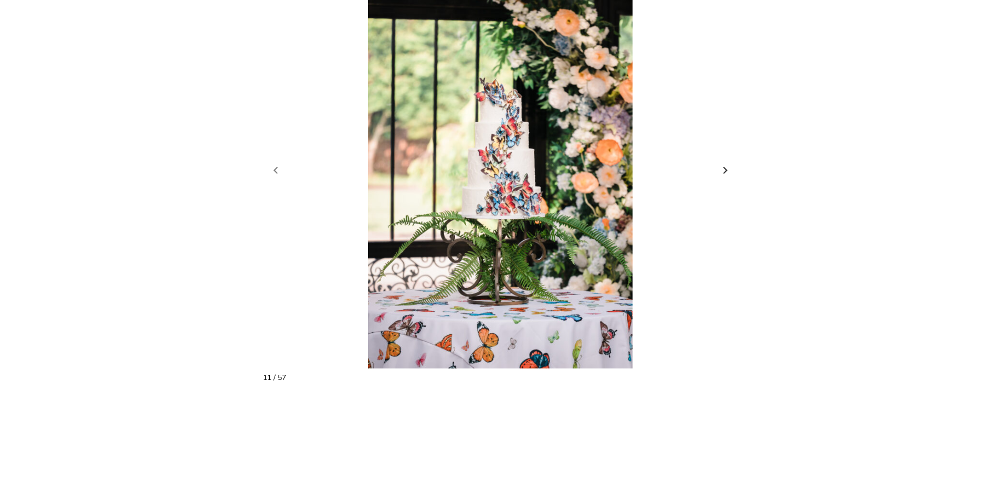
click at [725, 163] on link "Next slide" at bounding box center [725, 171] width 15 height 16
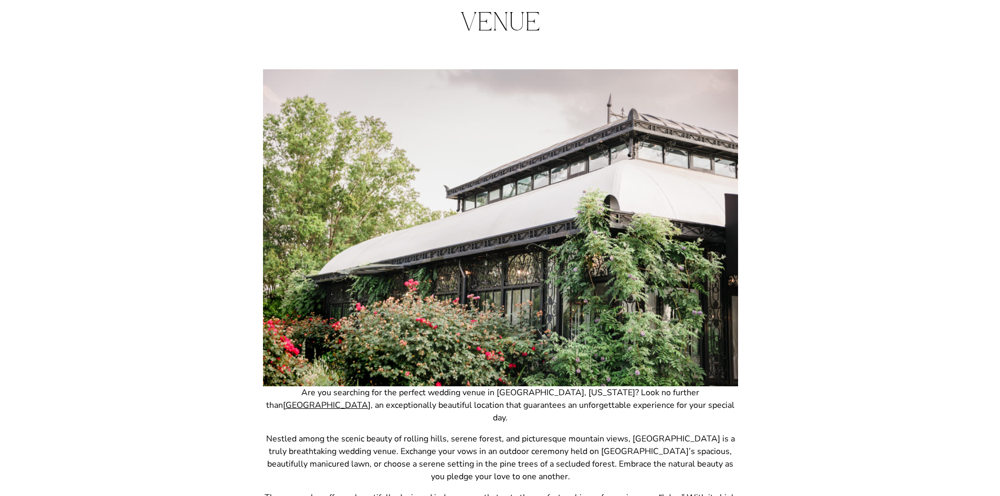
scroll to position [0, 0]
